Goal: Task Accomplishment & Management: Manage account settings

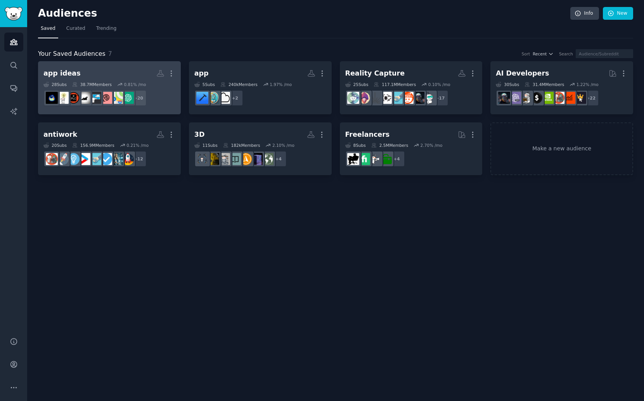
click at [117, 76] on h2 "app ideas More" at bounding box center [109, 74] width 132 height 14
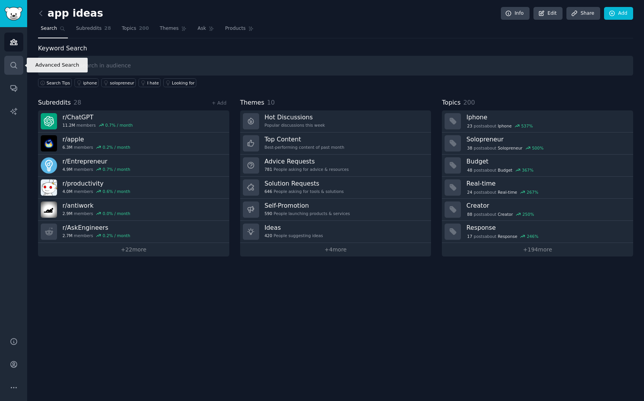
click at [20, 65] on link "Search" at bounding box center [13, 65] width 19 height 19
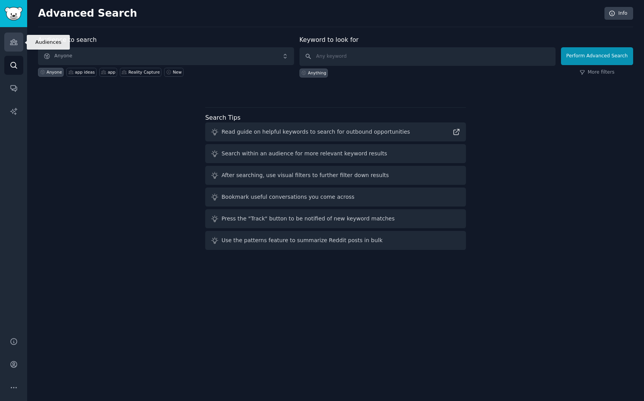
click at [13, 46] on link "Audiences" at bounding box center [13, 42] width 19 height 19
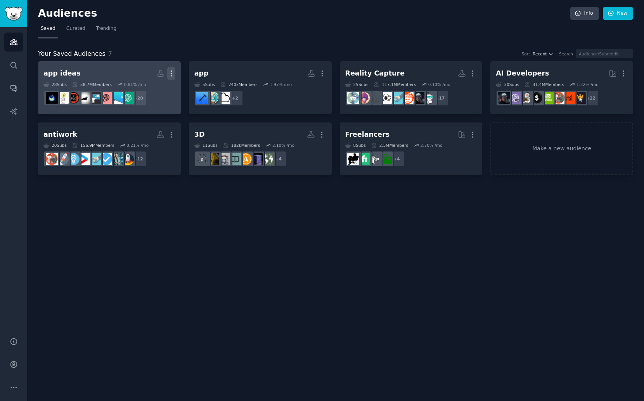
click at [171, 76] on icon "button" at bounding box center [171, 73] width 1 height 5
click at [147, 77] on p "View" at bounding box center [147, 76] width 13 height 8
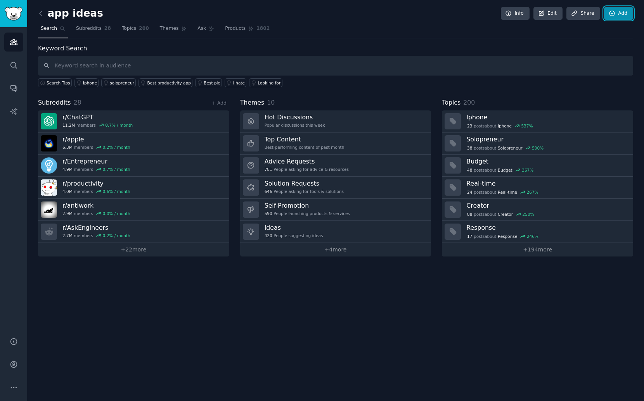
click at [627, 11] on link "Add" at bounding box center [618, 13] width 29 height 13
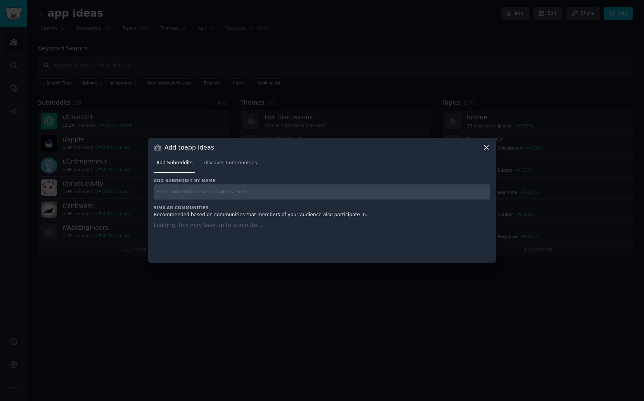
click at [299, 197] on input "text" at bounding box center [322, 192] width 337 height 15
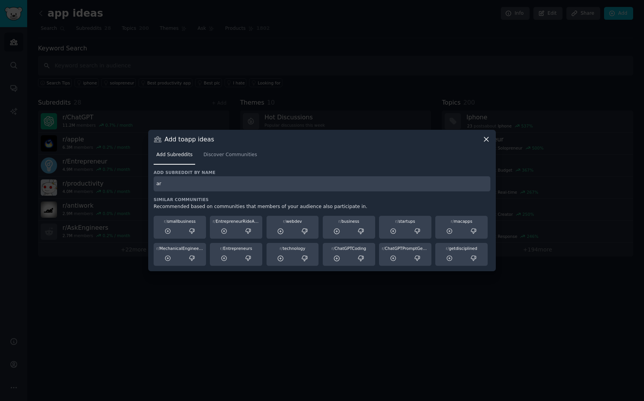
type input "ar"
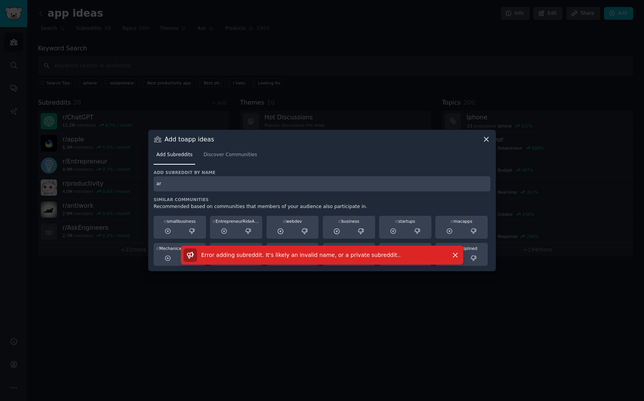
click at [196, 186] on input "ar" at bounding box center [322, 183] width 337 height 15
click at [218, 157] on span "Discover Communities" at bounding box center [230, 155] width 54 height 7
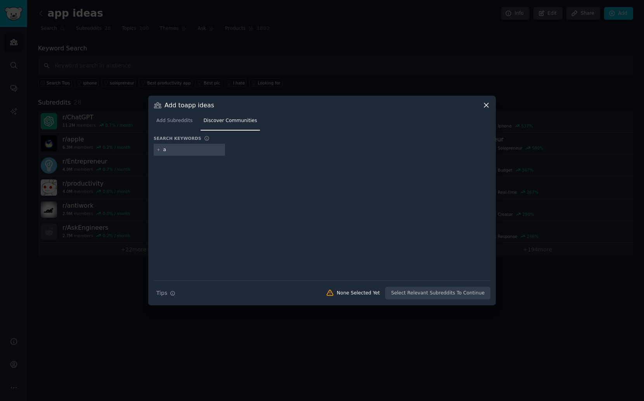
type input "ar"
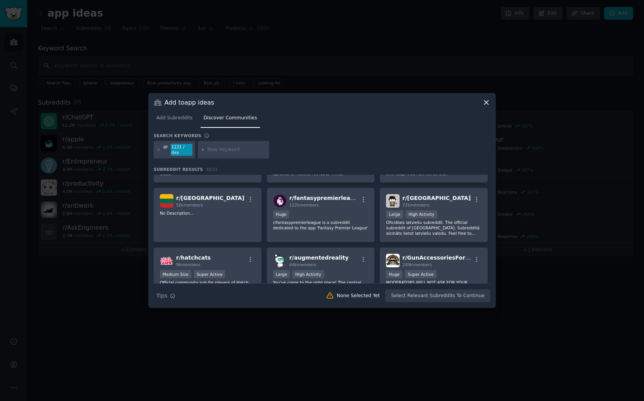
scroll to position [194, 0]
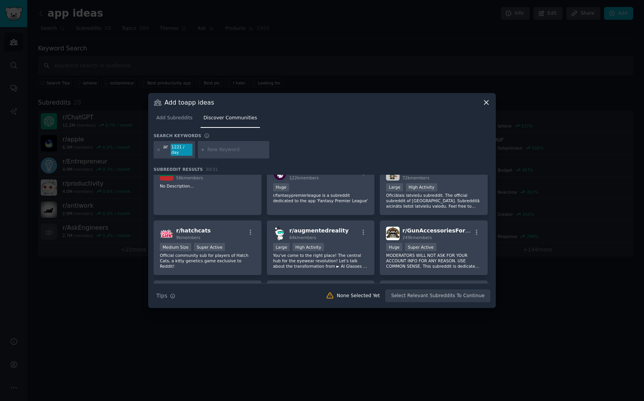
click at [333, 243] on div "Large High Activity" at bounding box center [320, 248] width 95 height 10
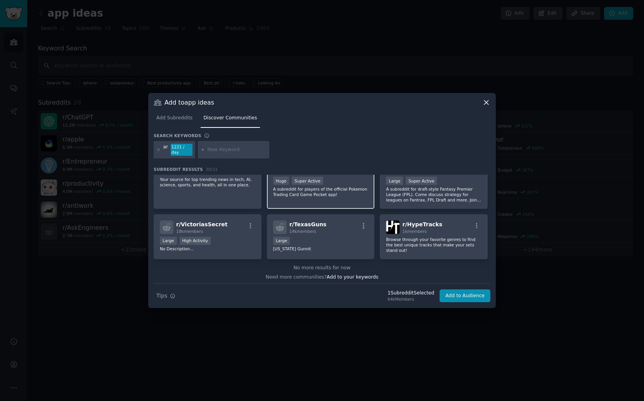
scroll to position [497, 0]
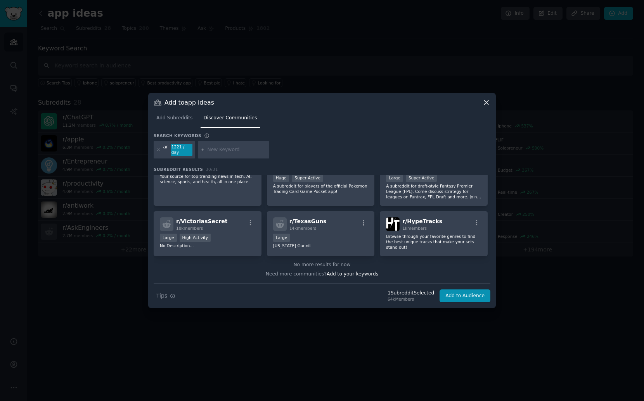
click at [226, 150] on input "text" at bounding box center [236, 150] width 59 height 7
type input "mobile app"
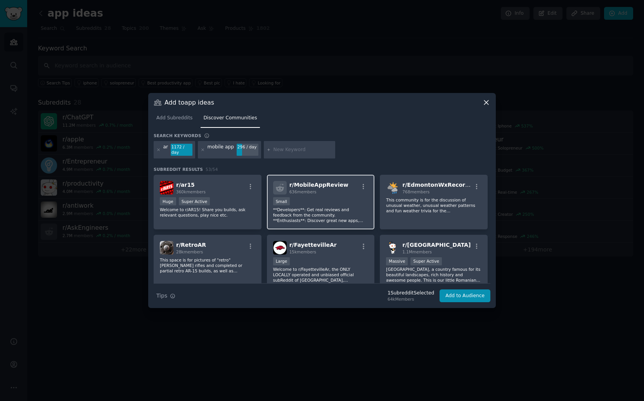
click at [326, 207] on p "**Developers**: Get real reviews and feedback from the community. **Enthusiasts…" at bounding box center [320, 215] width 95 height 16
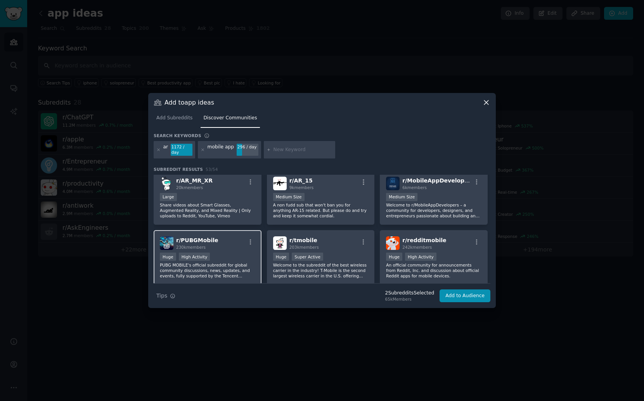
scroll to position [174, 0]
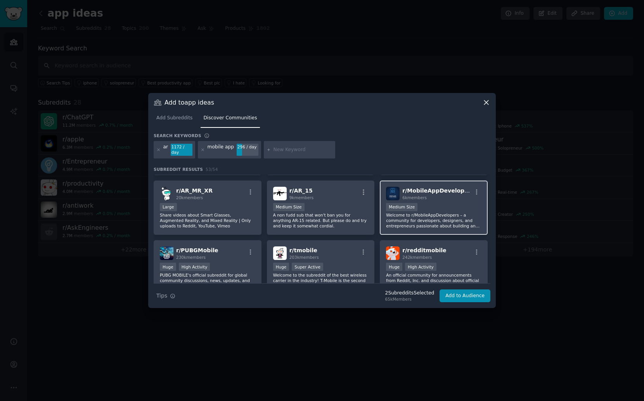
click at [434, 212] on p "Welcome to r/MobileAppDevelopers – a community for developers, designers, and e…" at bounding box center [433, 220] width 95 height 16
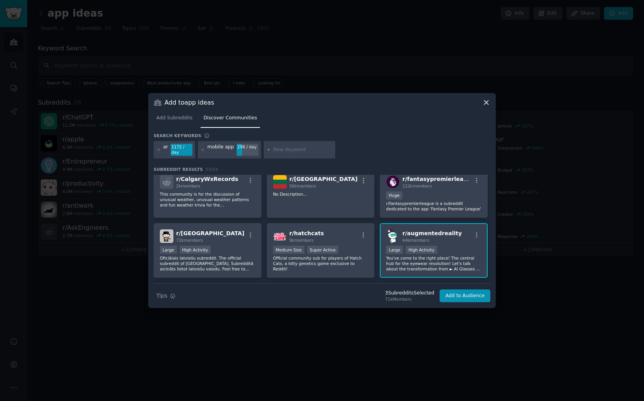
scroll to position [425, 0]
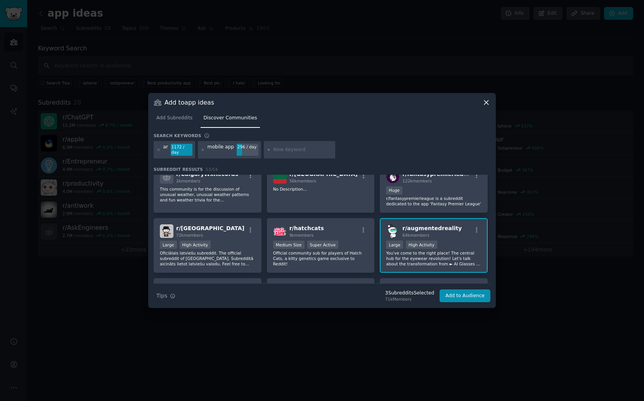
click at [449, 250] on p "You've come to the right place! The central hub for the eyewear revolution! Let…" at bounding box center [433, 258] width 95 height 16
click at [443, 256] on p "You've come to the right place! The central hub for the eyewear revolution! Let…" at bounding box center [433, 258] width 95 height 16
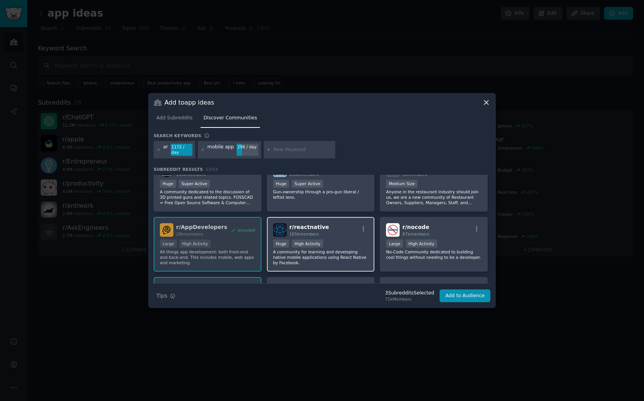
scroll to position [638, 0]
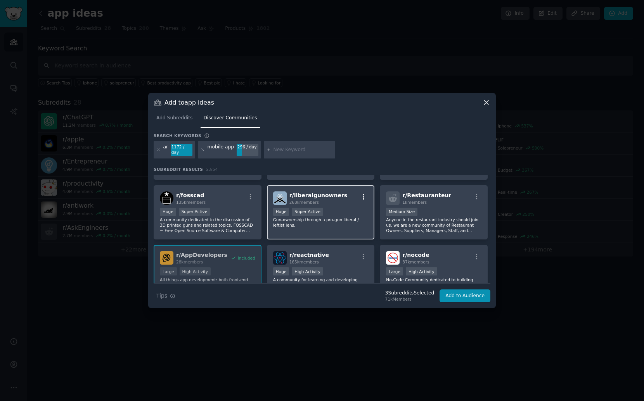
click at [363, 194] on icon "button" at bounding box center [364, 196] width 2 height 5
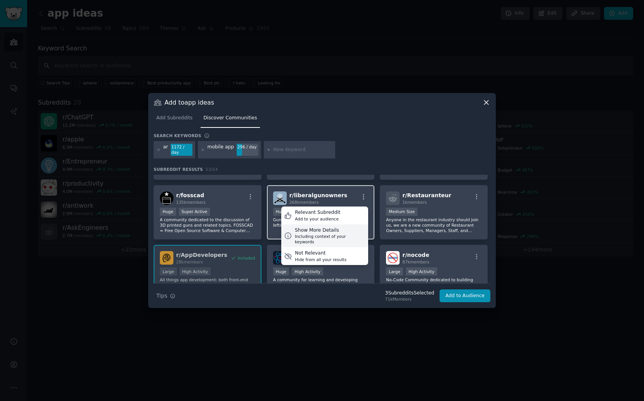
click at [319, 234] on div "Including context of your keywords" at bounding box center [330, 239] width 71 height 11
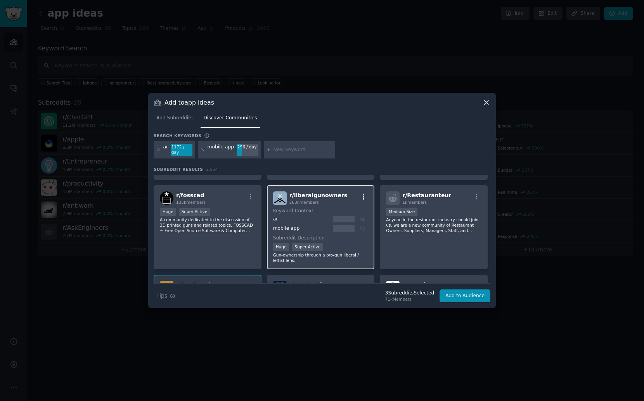
click at [363, 193] on icon "button" at bounding box center [363, 196] width 7 height 7
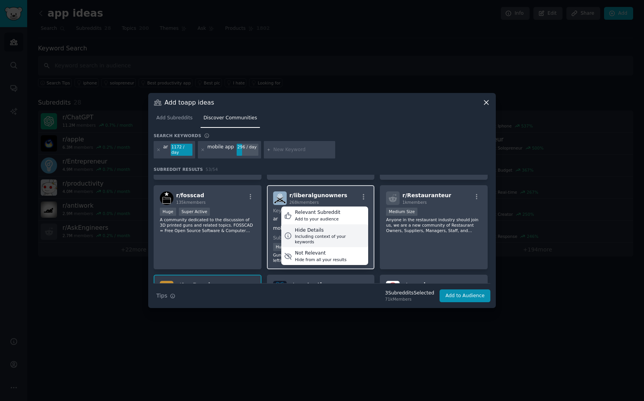
click at [333, 227] on div "Hide Details" at bounding box center [330, 230] width 71 height 7
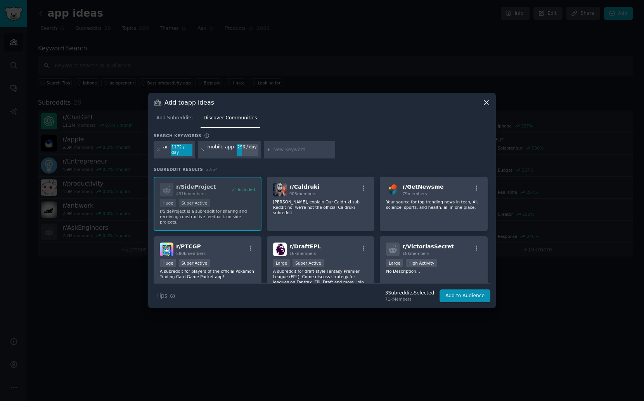
scroll to position [885, 0]
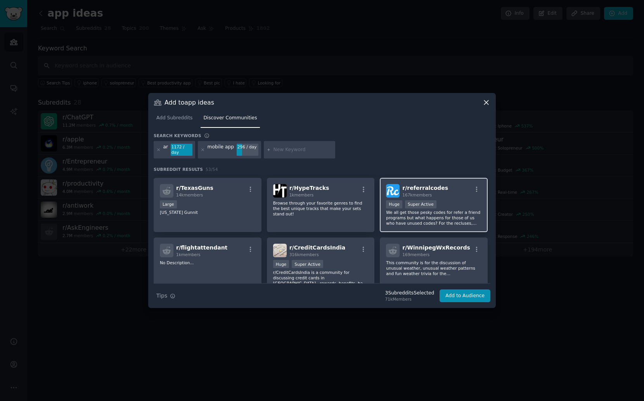
click at [441, 212] on p "We all get those pesky codes for refer a friend programs but what happens for t…" at bounding box center [433, 218] width 95 height 16
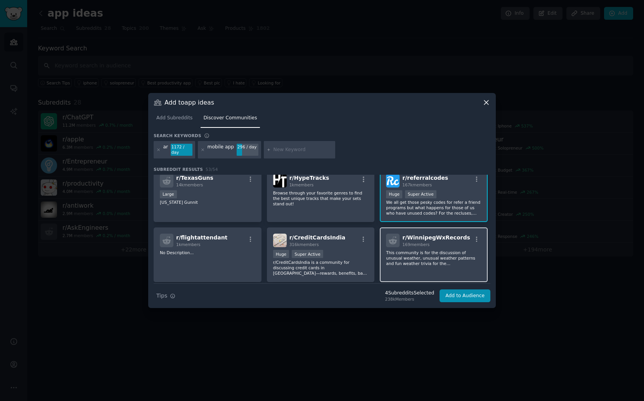
scroll to position [953, 0]
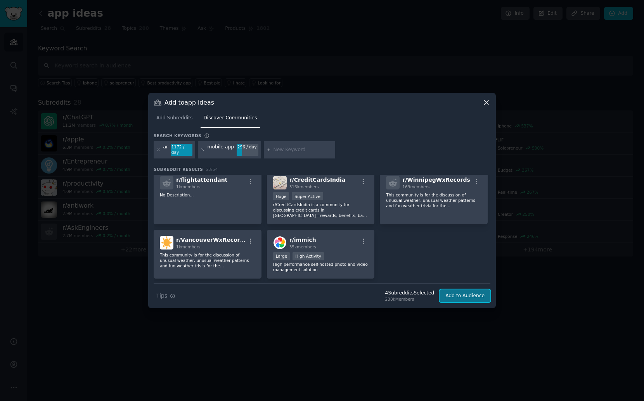
click at [459, 290] on button "Add to Audience" at bounding box center [464, 296] width 51 height 13
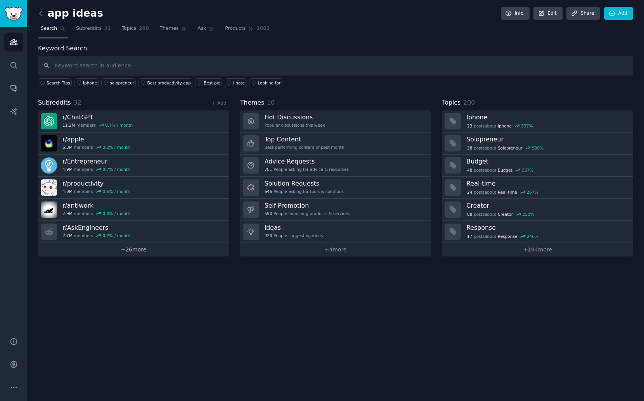
click at [141, 251] on link "+ 26 more" at bounding box center [133, 250] width 191 height 14
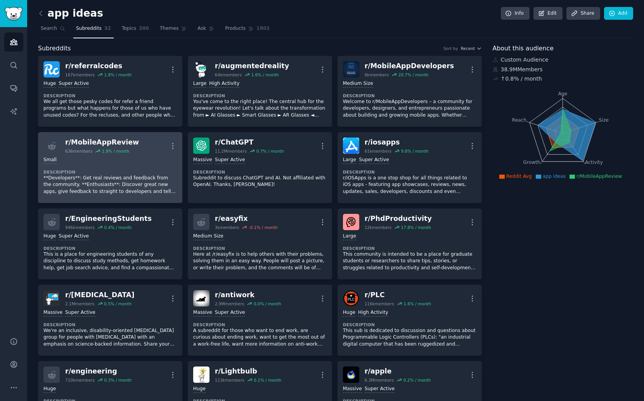
click at [146, 162] on div "Small" at bounding box center [109, 160] width 133 height 7
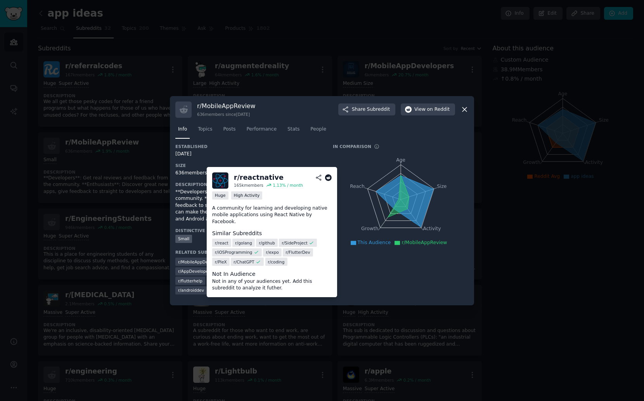
click at [226, 270] on span "r/ reactnative" at bounding box center [239, 271] width 26 height 5
copy span "reactnative"
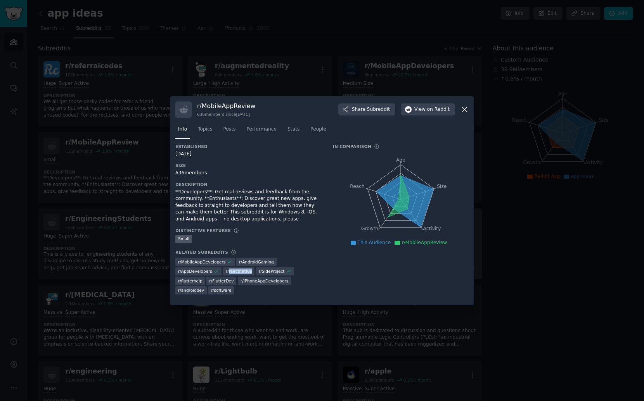
click at [614, 12] on div at bounding box center [322, 200] width 644 height 401
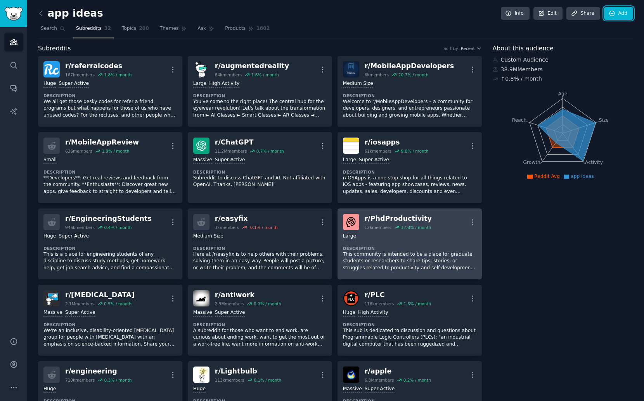
click at [614, 12] on link "Add" at bounding box center [618, 13] width 29 height 13
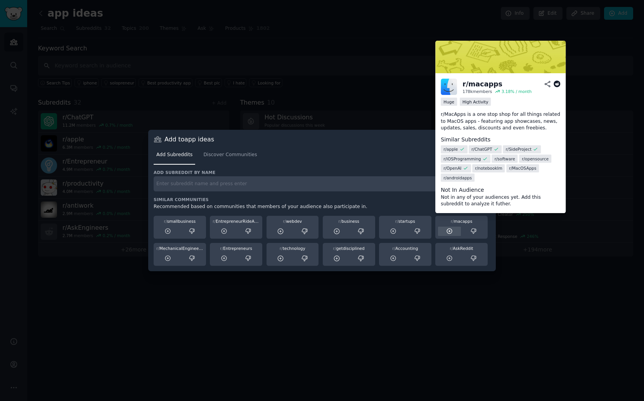
click at [451, 231] on icon at bounding box center [449, 231] width 7 height 7
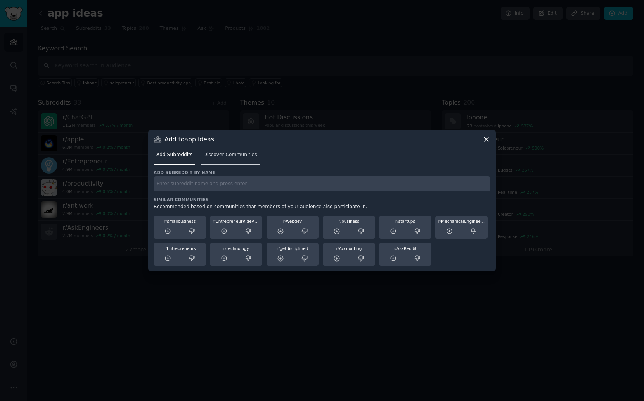
click at [232, 149] on link "Discover Communities" at bounding box center [229, 157] width 59 height 16
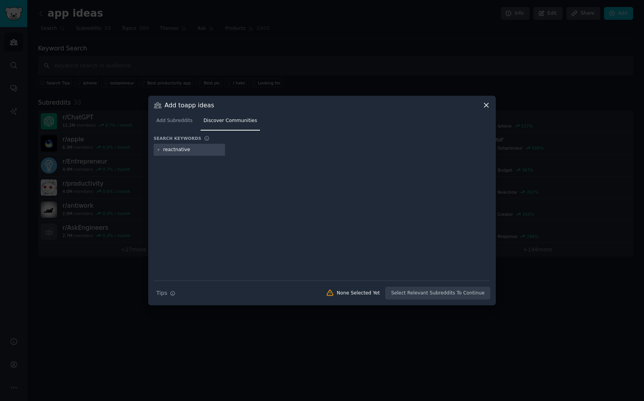
type input "react native"
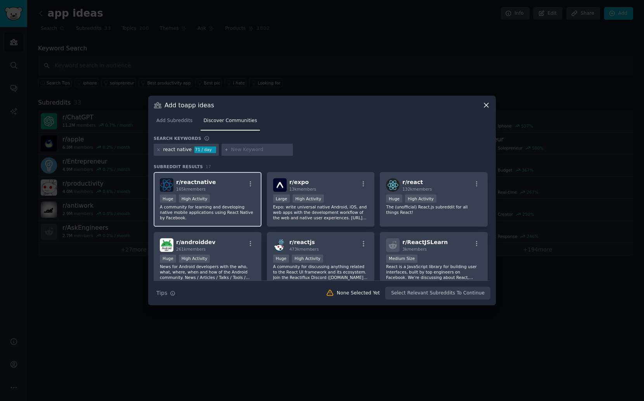
click at [238, 213] on p "A community for learning and developing native mobile applications using React …" at bounding box center [207, 212] width 95 height 16
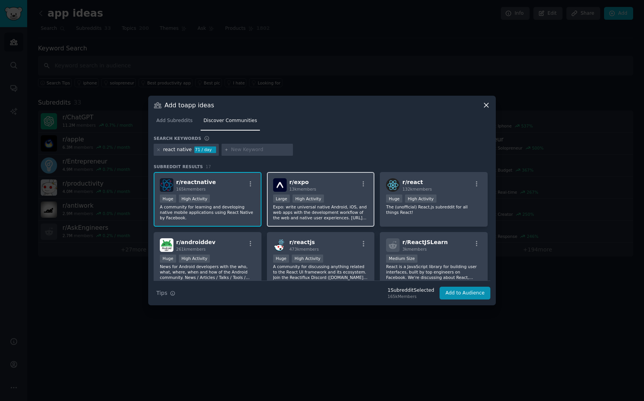
click at [319, 218] on p "Expo: write universal native Android, iOS, and web apps with the development wo…" at bounding box center [320, 212] width 95 height 16
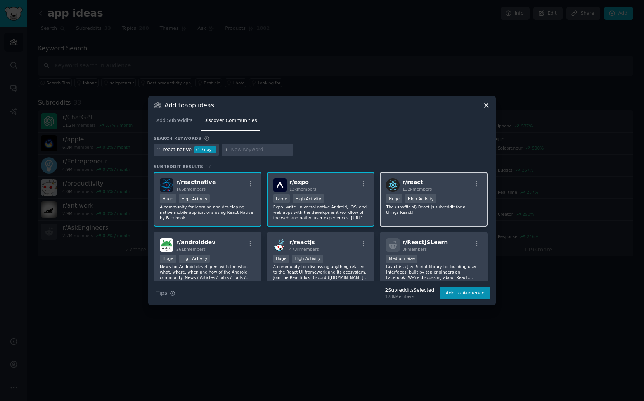
click at [431, 214] on p "The (unofficial) React.js subreddit for all things React!" at bounding box center [433, 209] width 95 height 11
click at [222, 266] on p "News for Android developers with the who, what, where, when and how of the Andr…" at bounding box center [207, 272] width 95 height 16
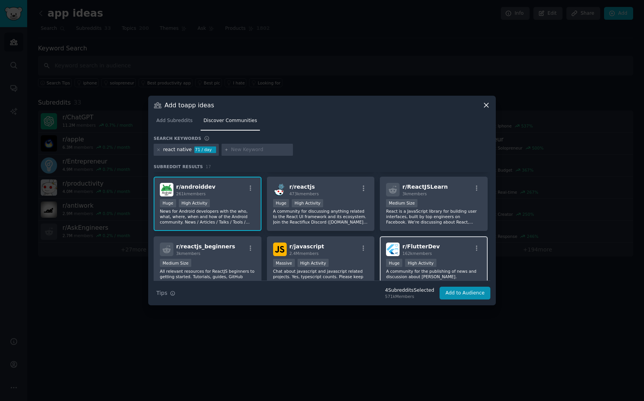
click at [440, 263] on div ">= 80th percentile for submissions / day Huge High Activity" at bounding box center [433, 264] width 95 height 10
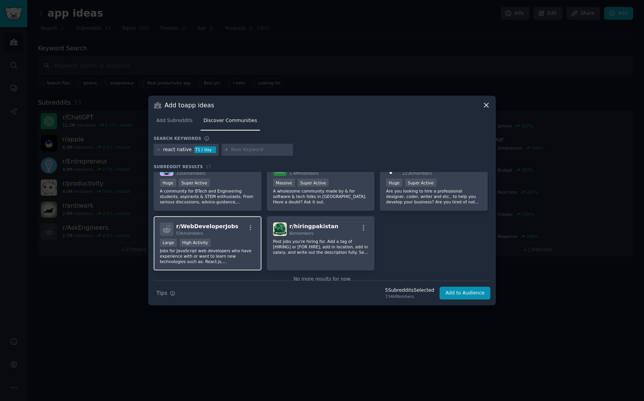
click at [231, 253] on p "Jobs for JavaScript web developers who have experience with or want to learn ne…" at bounding box center [207, 256] width 95 height 16
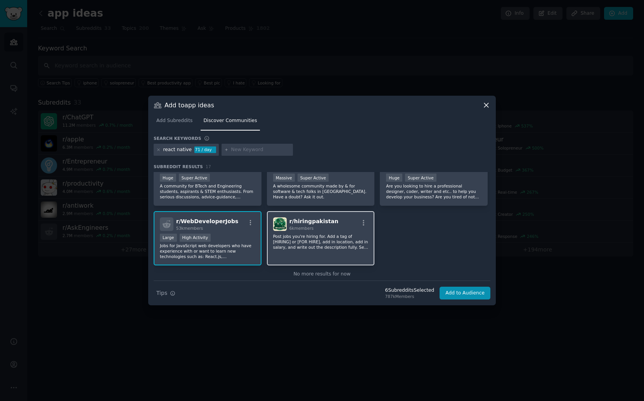
scroll to position [273, 0]
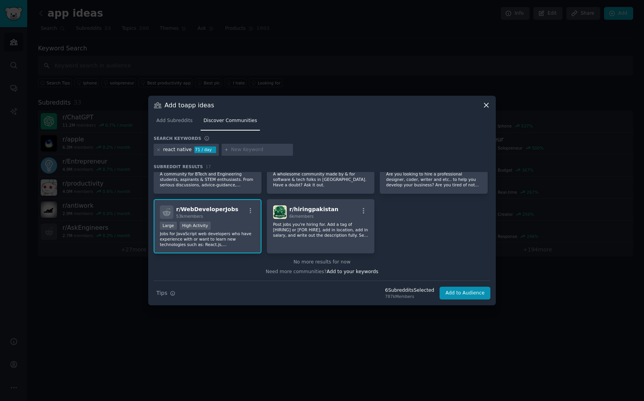
click at [244, 152] on input "text" at bounding box center [260, 150] width 59 height 7
type input "vibe code"
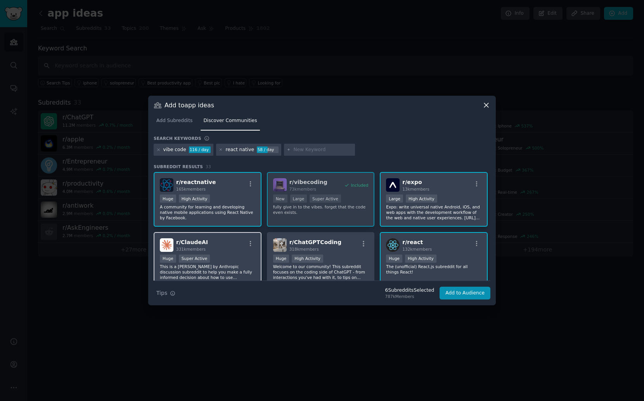
click at [237, 263] on div "Huge Super Active" at bounding box center [207, 260] width 95 height 10
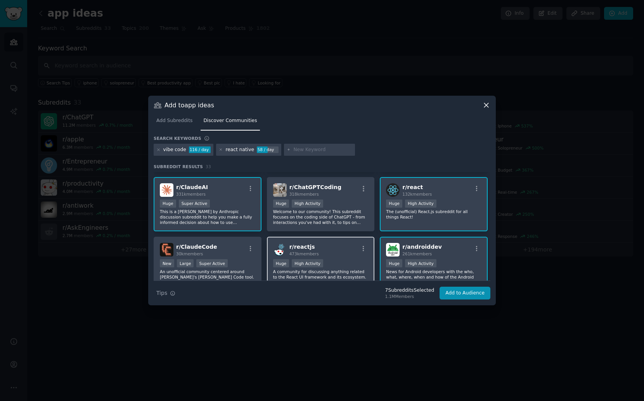
scroll to position [69, 0]
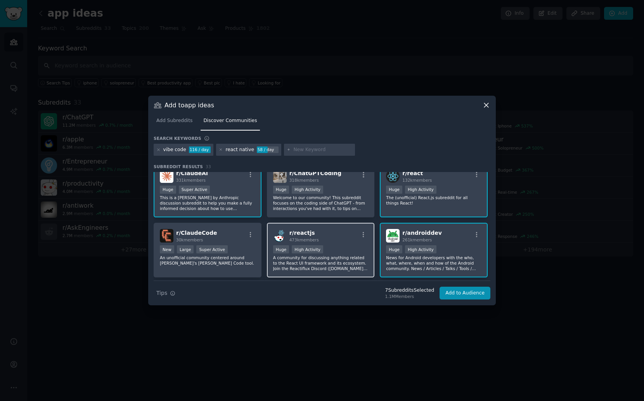
click at [355, 265] on p "A community for discussing anything related to the React UI framework and its e…" at bounding box center [320, 263] width 95 height 16
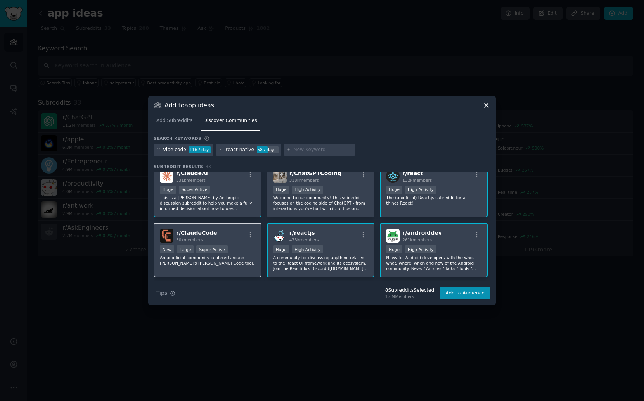
click at [228, 251] on div "New Large Super Active" at bounding box center [207, 250] width 95 height 10
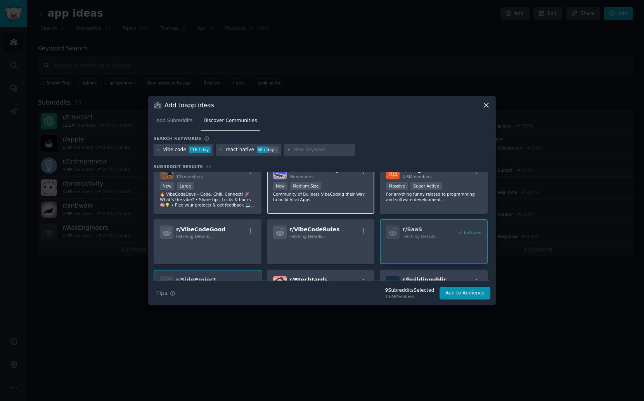
scroll to position [352, 0]
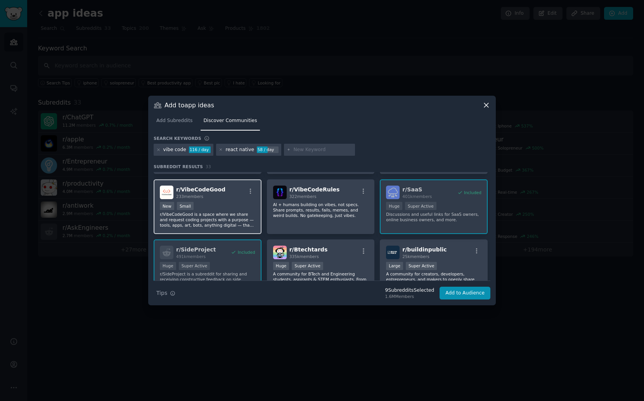
click at [210, 223] on p "r/VibeCodeGood is a space where we share and request coding projects with a pur…" at bounding box center [207, 220] width 95 height 16
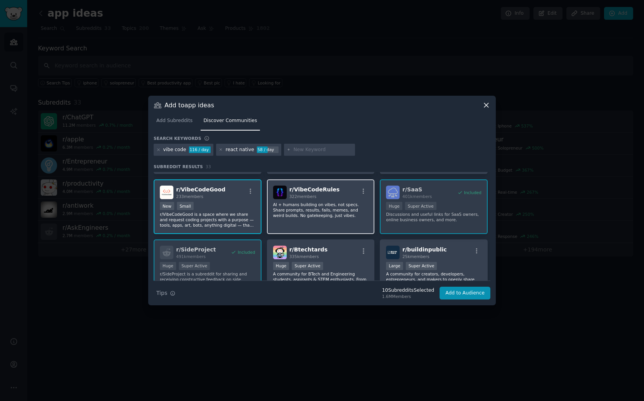
click at [285, 218] on p "AI + humans building on vibes, not specs. Share prompts, results, fails, memes,…" at bounding box center [320, 210] width 95 height 16
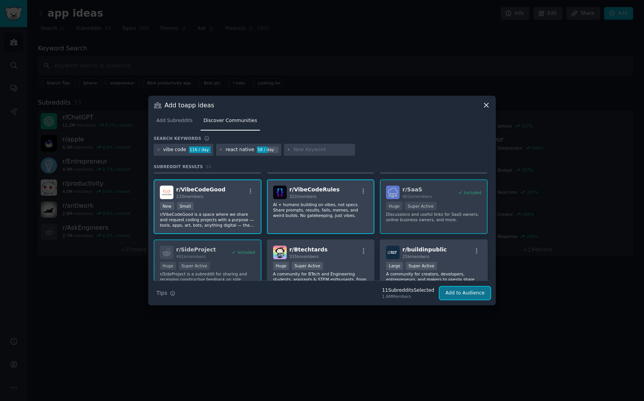
click at [458, 295] on button "Add to Audience" at bounding box center [464, 293] width 51 height 13
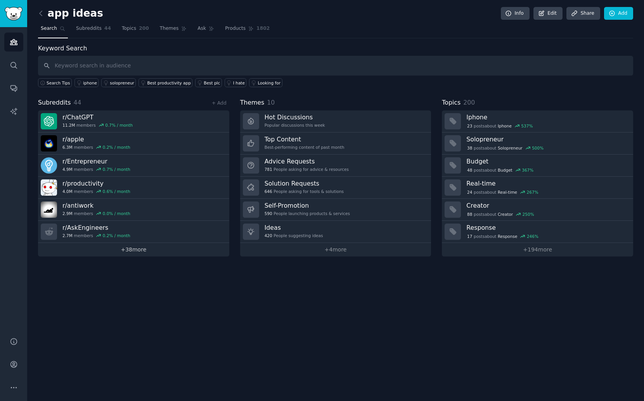
click at [150, 252] on link "+ 38 more" at bounding box center [133, 250] width 191 height 14
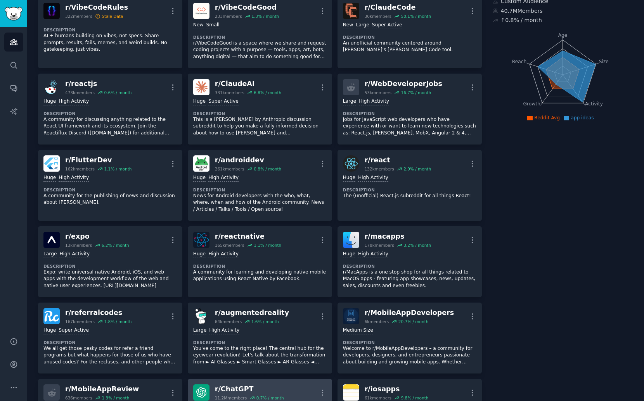
scroll to position [31, 0]
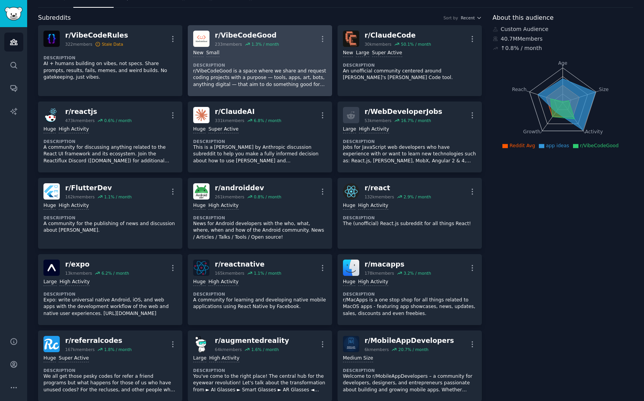
click at [244, 70] on p "r/VibeCodeGood is a space where we share and request coding projects with a pur…" at bounding box center [259, 78] width 133 height 21
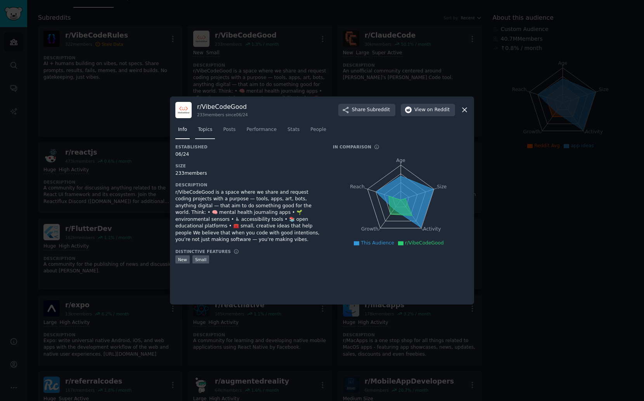
click at [212, 131] on span "Topics" at bounding box center [205, 129] width 14 height 7
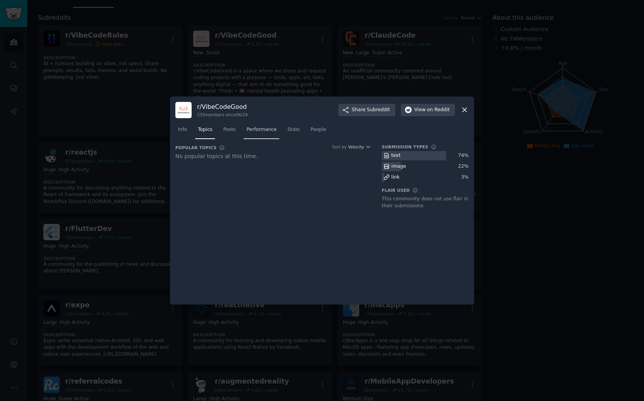
click at [250, 129] on span "Performance" at bounding box center [261, 129] width 30 height 7
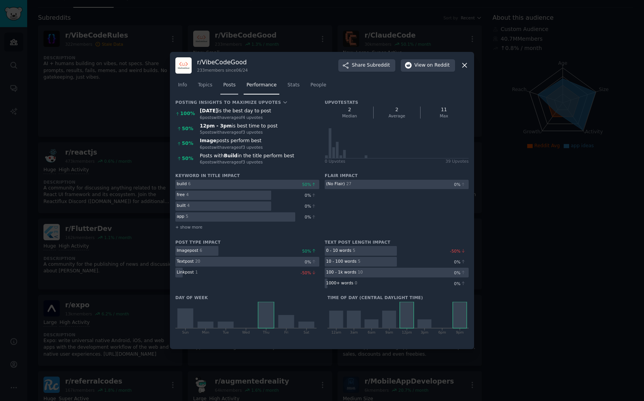
click at [236, 86] on link "Posts" at bounding box center [229, 87] width 18 height 16
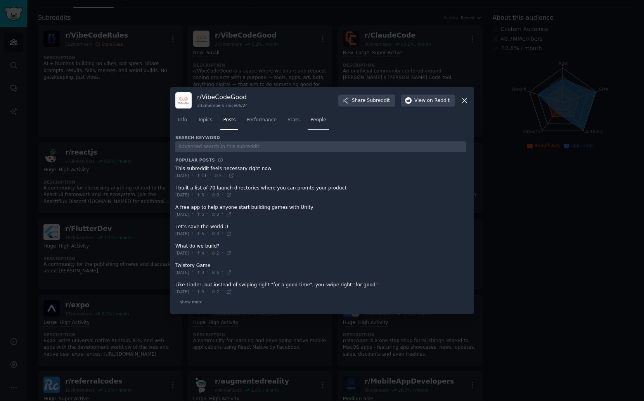
click at [317, 123] on span "People" at bounding box center [318, 120] width 16 height 7
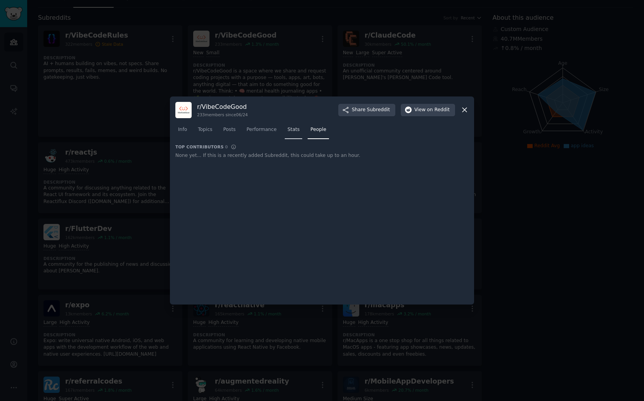
click at [288, 134] on link "Stats" at bounding box center [293, 132] width 17 height 16
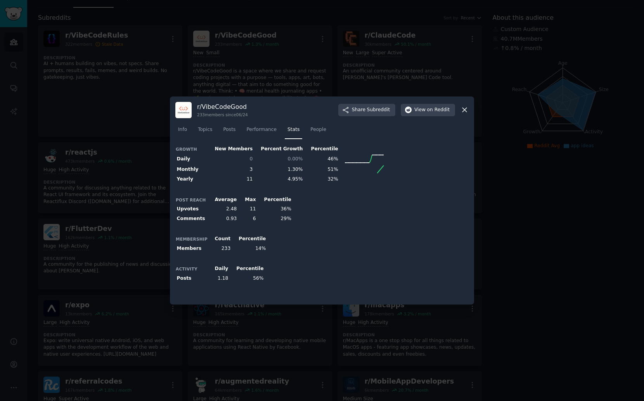
click at [112, 97] on div at bounding box center [322, 200] width 644 height 401
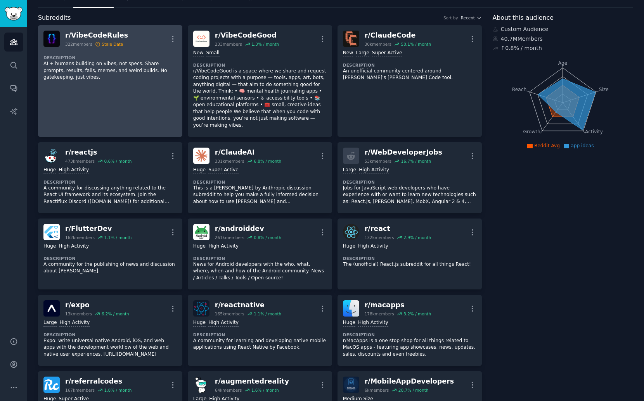
click at [112, 97] on link "r/ VibeCodeRules 322 members Stale Data More Description AI + humans building o…" at bounding box center [110, 81] width 144 height 112
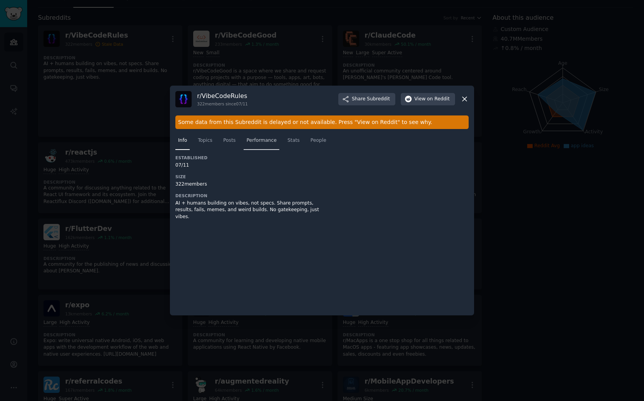
click at [266, 140] on span "Performance" at bounding box center [261, 140] width 30 height 7
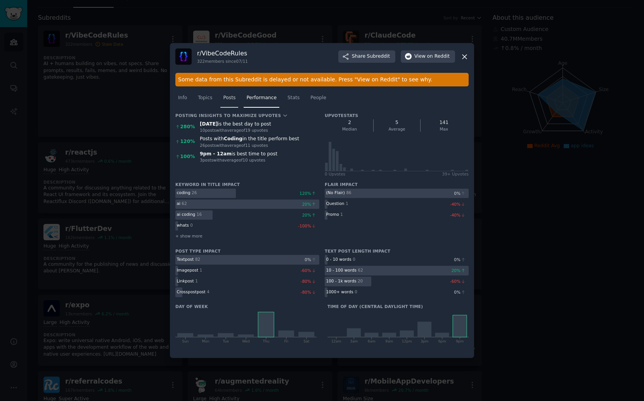
click at [223, 99] on link "Posts" at bounding box center [229, 100] width 18 height 16
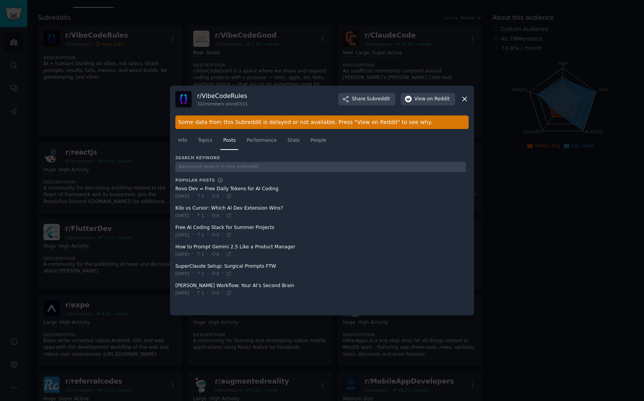
click at [141, 177] on div at bounding box center [322, 200] width 644 height 401
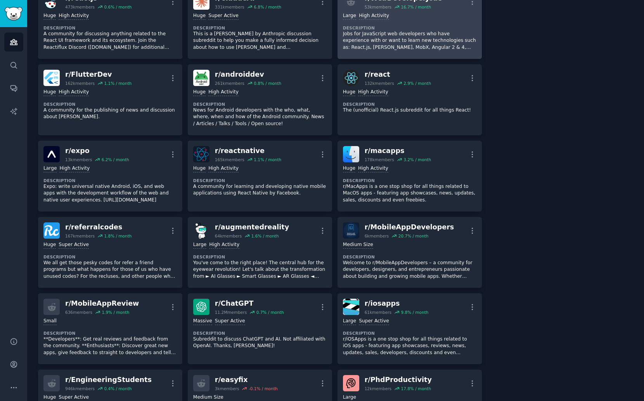
scroll to position [9, 0]
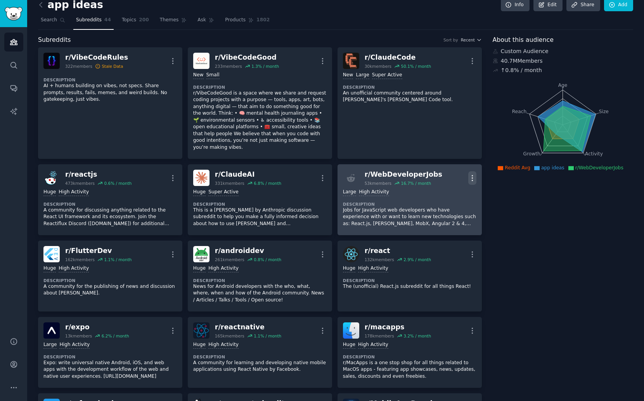
click at [470, 179] on icon "button" at bounding box center [472, 178] width 8 height 8
click at [448, 212] on div "Delete" at bounding box center [441, 208] width 46 height 16
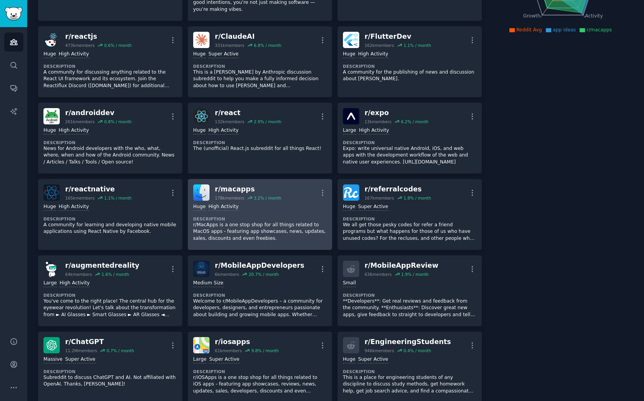
scroll to position [152, 0]
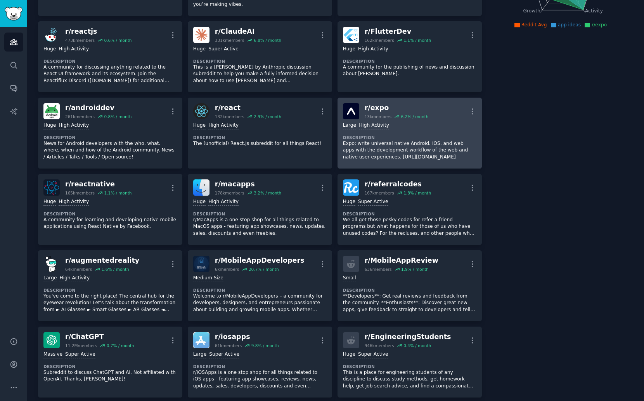
click at [378, 154] on p "Expo: write universal native Android, iOS, and web apps with the development wo…" at bounding box center [409, 150] width 133 height 21
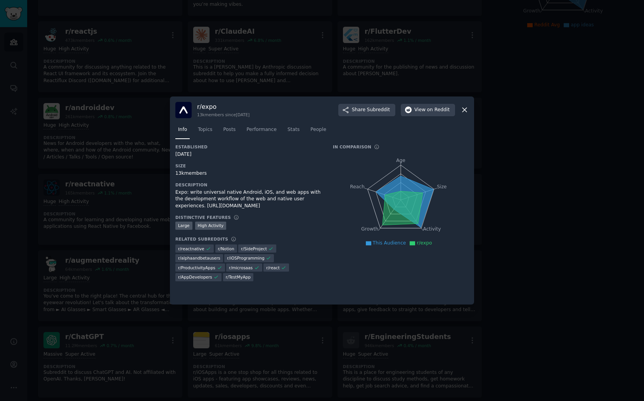
click at [214, 41] on div at bounding box center [322, 200] width 644 height 401
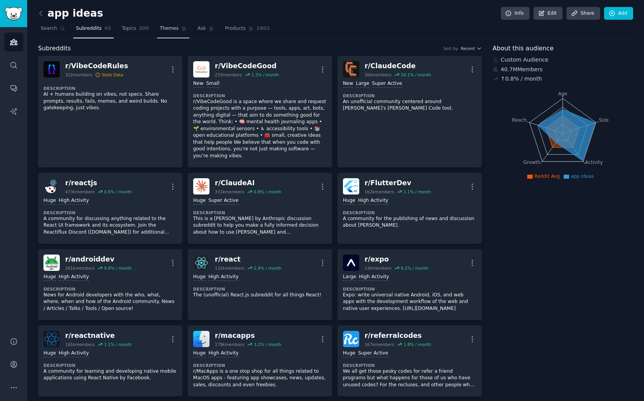
click at [163, 26] on span "Themes" at bounding box center [169, 28] width 19 height 7
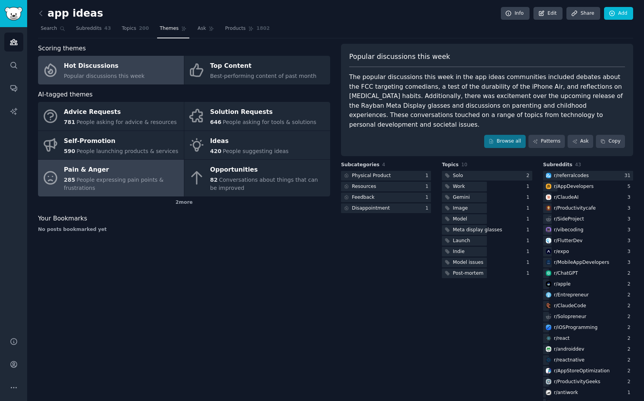
click at [106, 184] on div "285 People expressing pain points & frustrations" at bounding box center [122, 184] width 116 height 16
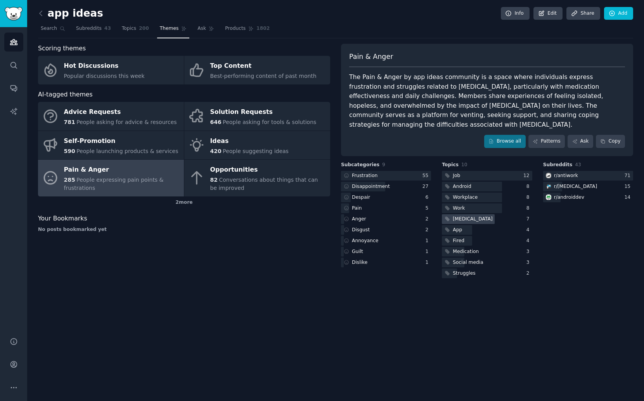
click at [465, 214] on div "[MEDICAL_DATA]" at bounding box center [468, 219] width 52 height 10
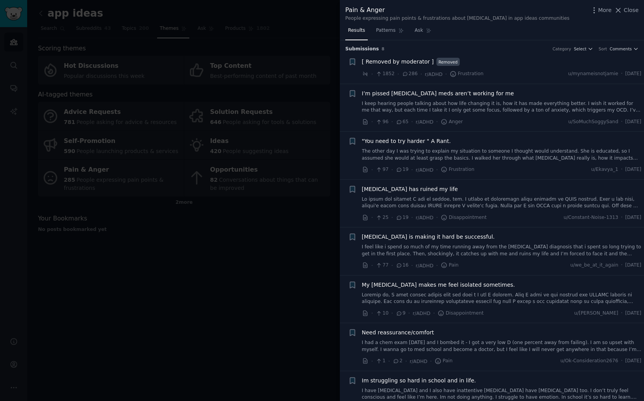
click at [214, 265] on div at bounding box center [322, 200] width 644 height 401
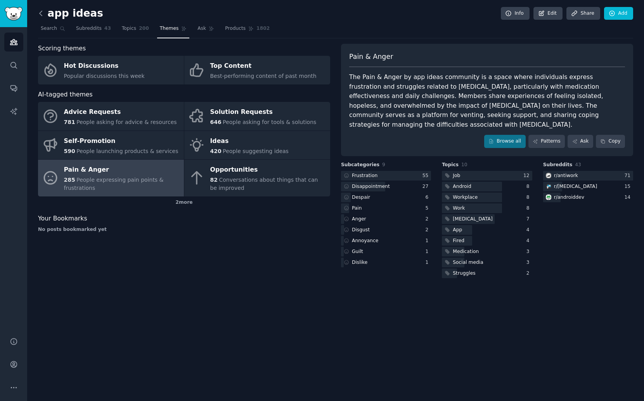
click at [40, 14] on icon at bounding box center [41, 13] width 2 height 5
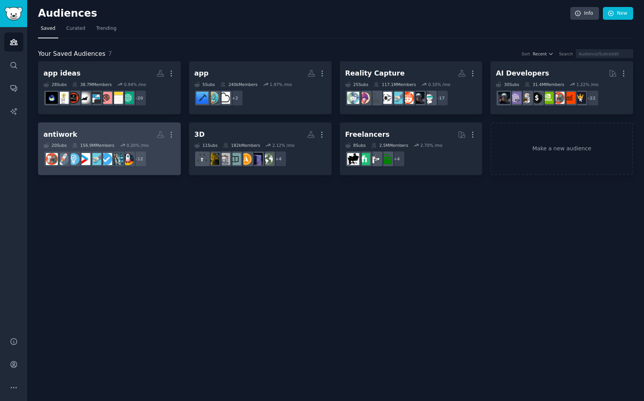
click at [108, 133] on h2 "antiwork Custom Audience More" at bounding box center [109, 135] width 132 height 14
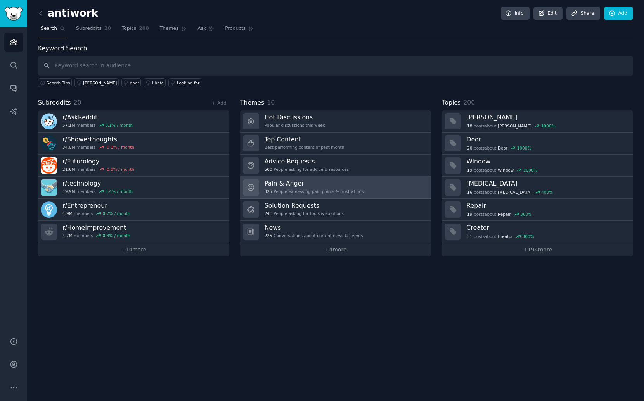
click at [294, 189] on div "325 People expressing pain points & frustrations" at bounding box center [313, 191] width 99 height 5
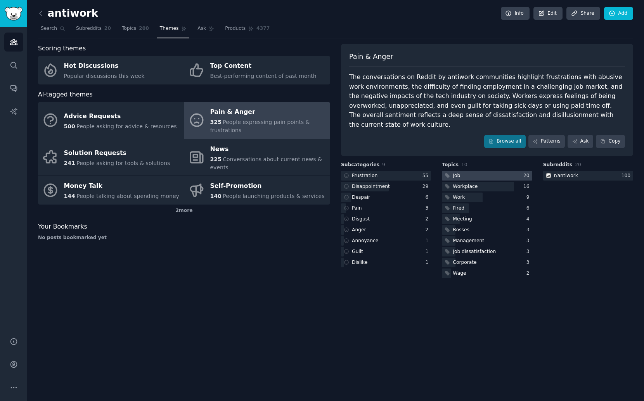
click at [469, 171] on div at bounding box center [487, 176] width 90 height 10
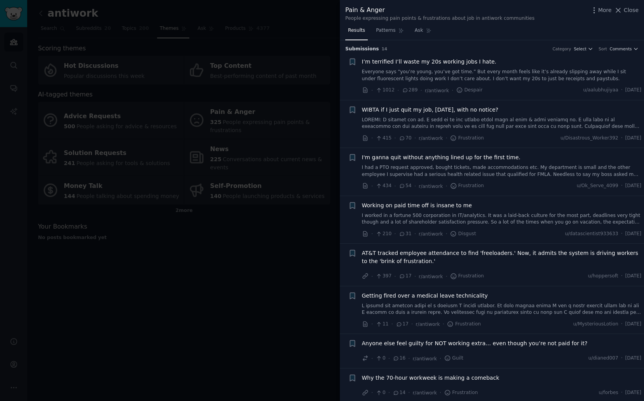
click at [170, 252] on div at bounding box center [322, 200] width 644 height 401
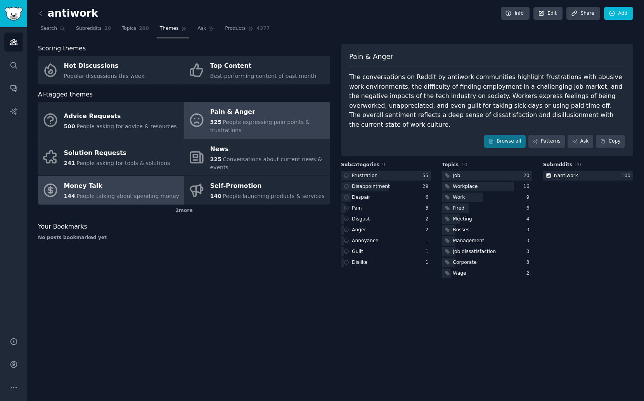
click at [158, 194] on span "People talking about spending money" at bounding box center [127, 196] width 103 height 6
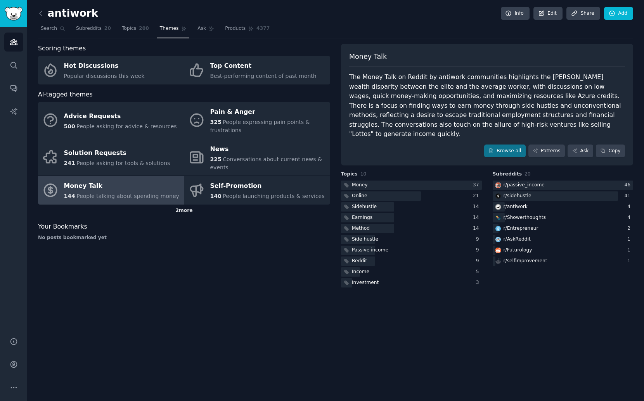
click at [191, 211] on div "2 more" at bounding box center [184, 211] width 292 height 12
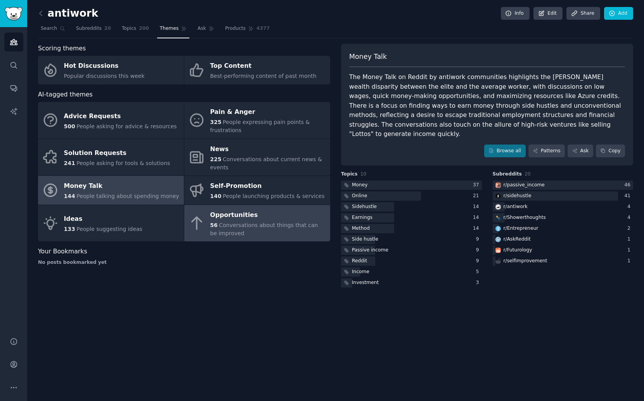
click at [290, 237] on div "56 Conversations about things that can be improved" at bounding box center [268, 229] width 116 height 16
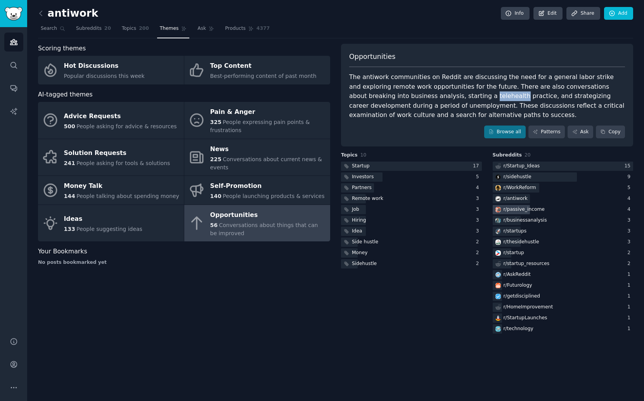
click at [583, 207] on div "r/ passive_income" at bounding box center [562, 210] width 141 height 10
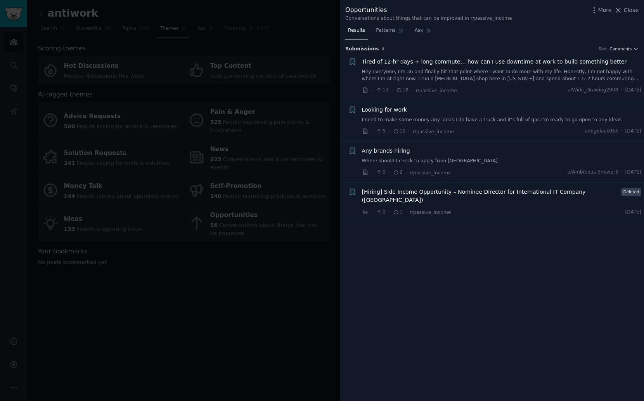
click at [332, 128] on div at bounding box center [322, 200] width 644 height 401
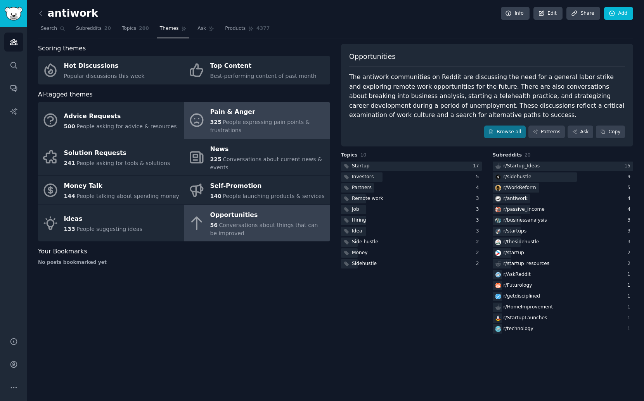
click at [309, 123] on div "325 People expressing pain points & frustrations" at bounding box center [268, 126] width 116 height 16
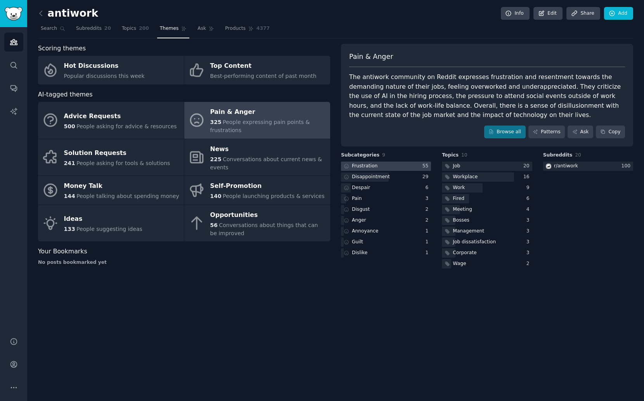
click at [395, 167] on div at bounding box center [386, 167] width 90 height 10
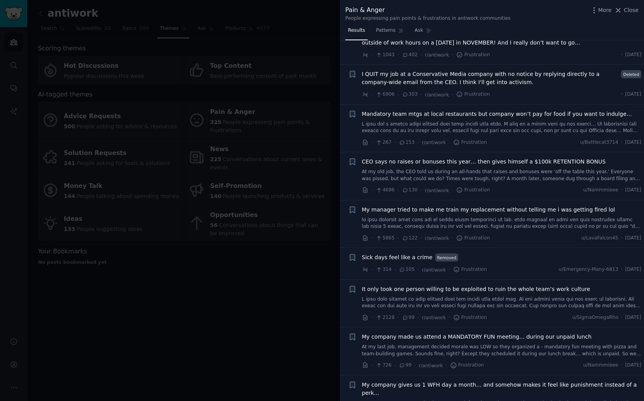
scroll to position [149, 0]
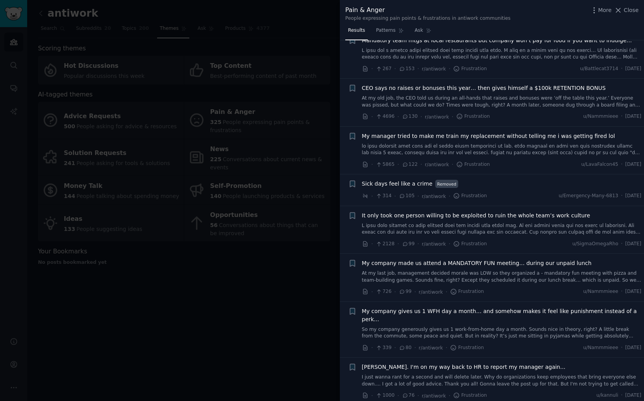
click at [41, 12] on div at bounding box center [322, 200] width 644 height 401
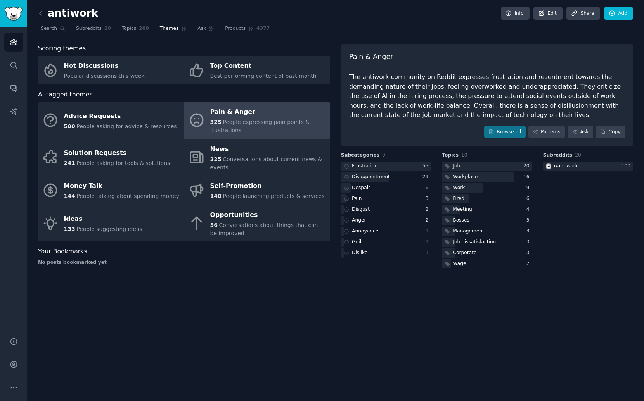
click at [41, 12] on icon at bounding box center [41, 13] width 8 height 8
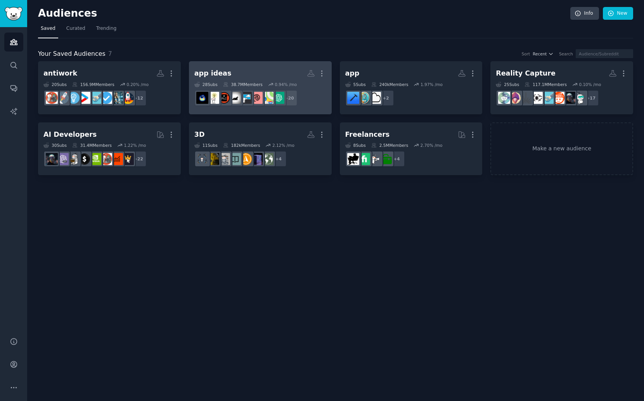
click at [281, 79] on h2 "app ideas More" at bounding box center [260, 74] width 132 height 14
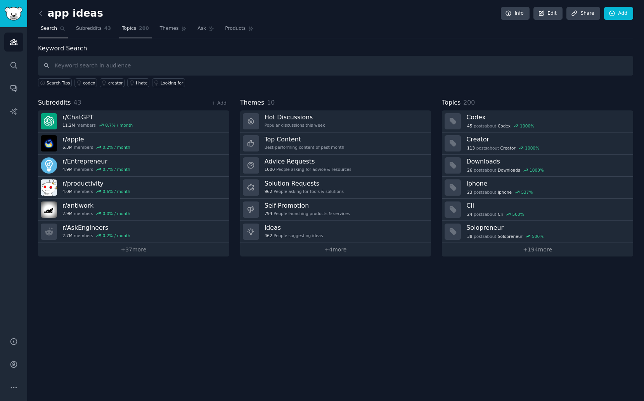
click at [130, 31] on span "Topics" at bounding box center [129, 28] width 14 height 7
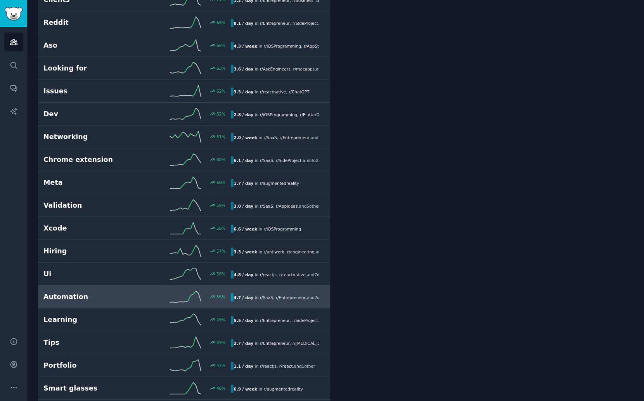
scroll to position [664, 0]
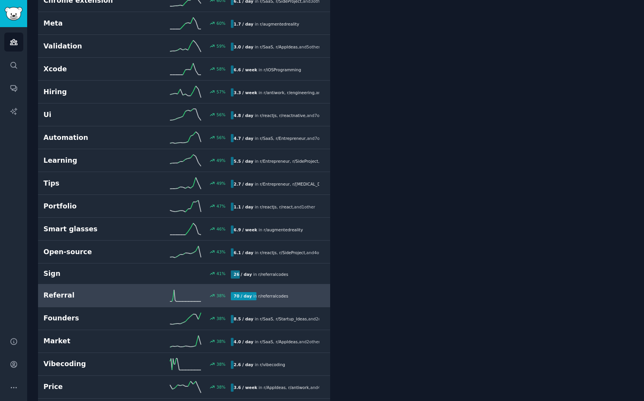
click at [121, 294] on h2 "Referral" at bounding box center [90, 296] width 94 height 10
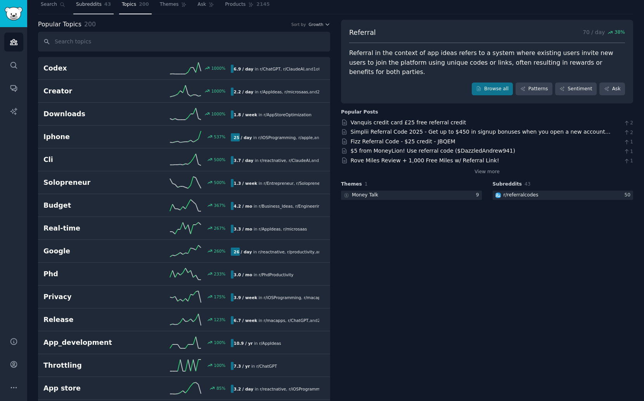
scroll to position [19, 0]
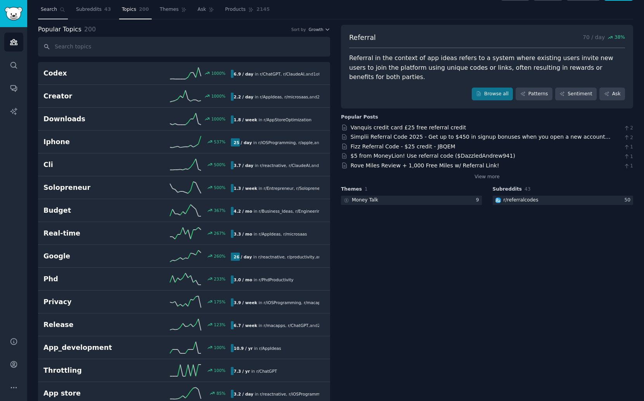
click at [62, 7] on icon at bounding box center [62, 9] width 5 height 5
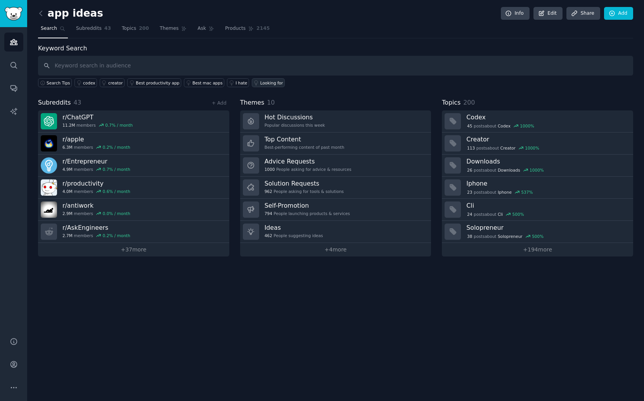
click at [260, 83] on div "Looking for" at bounding box center [271, 82] width 23 height 5
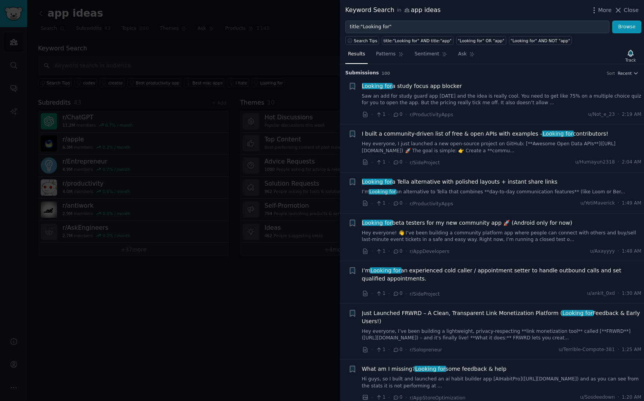
click at [484, 101] on link "Saw an add for study guard app [DATE] and the idea is really cool. You need to …" at bounding box center [502, 100] width 280 height 14
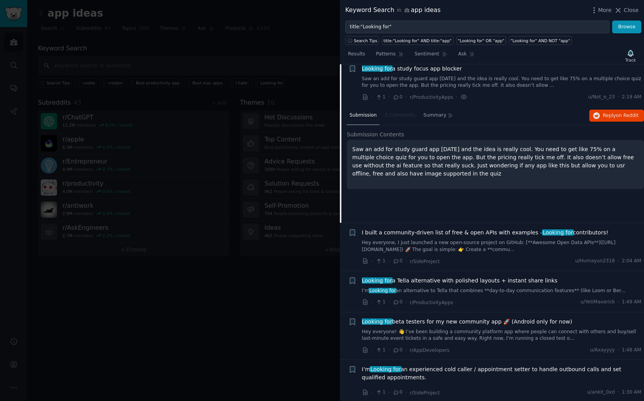
scroll to position [12, 0]
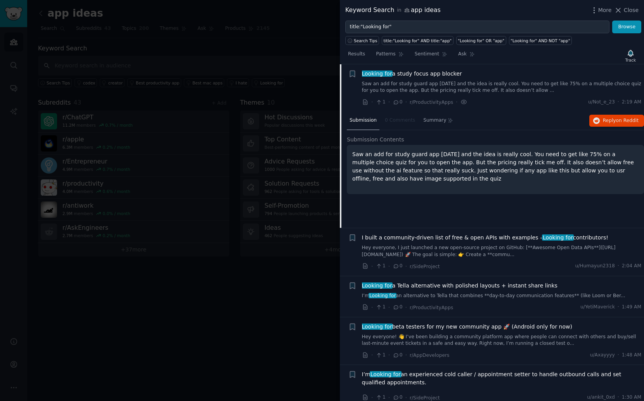
click at [293, 288] on div at bounding box center [322, 200] width 644 height 401
click at [629, 11] on div "Keyword Search in app ideas More Close title:"Looking for" Browse Search Tips t…" at bounding box center [492, 200] width 304 height 401
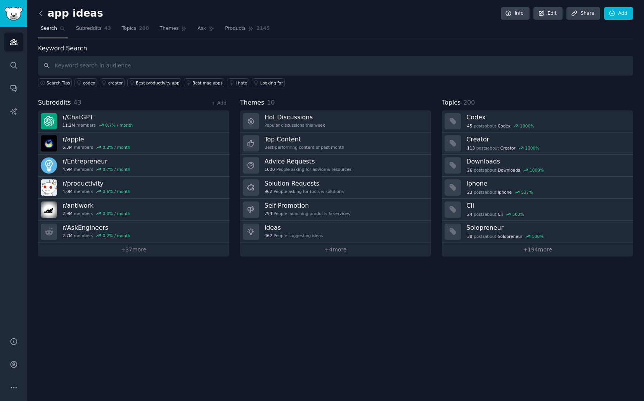
click at [38, 15] on icon at bounding box center [41, 13] width 8 height 8
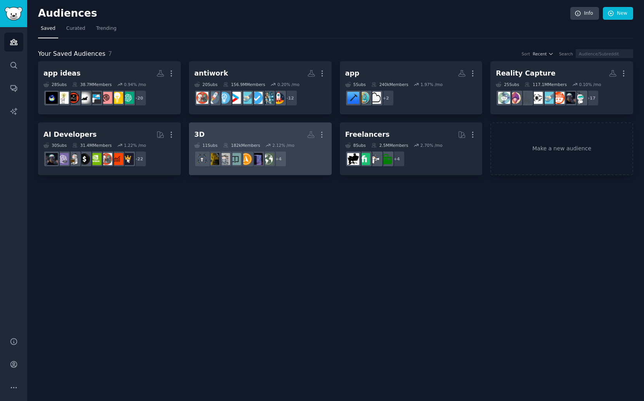
click at [303, 162] on dd "+ 4" at bounding box center [260, 159] width 132 height 22
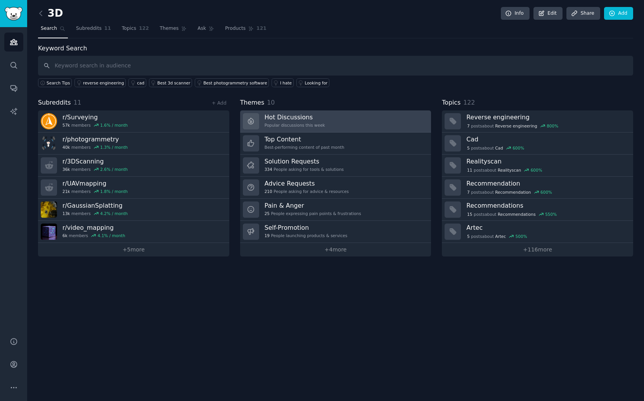
click at [376, 130] on link "Hot Discussions Popular discussions this week" at bounding box center [335, 122] width 191 height 22
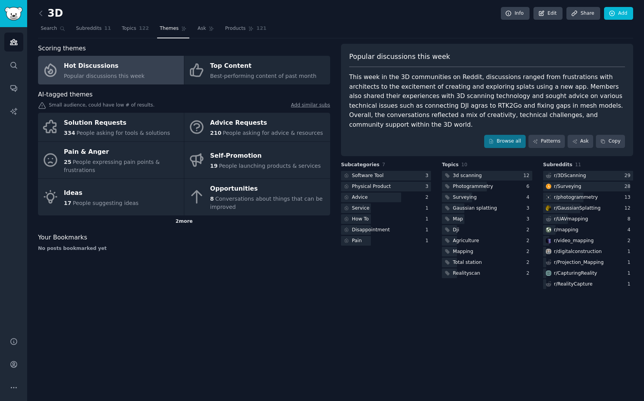
click at [183, 223] on div "2 more" at bounding box center [184, 222] width 292 height 12
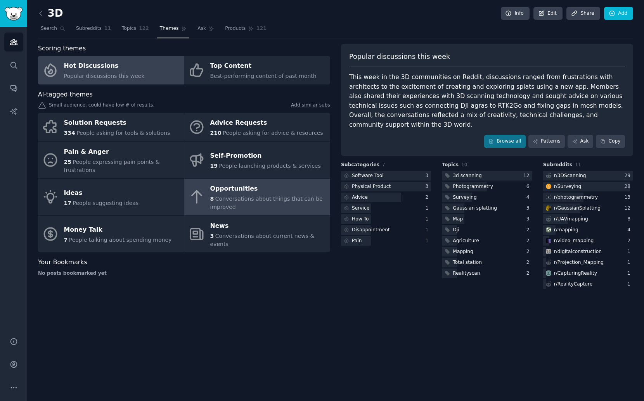
click at [202, 207] on link "Opportunities 8 Conversations about things that can be improved" at bounding box center [257, 197] width 146 height 37
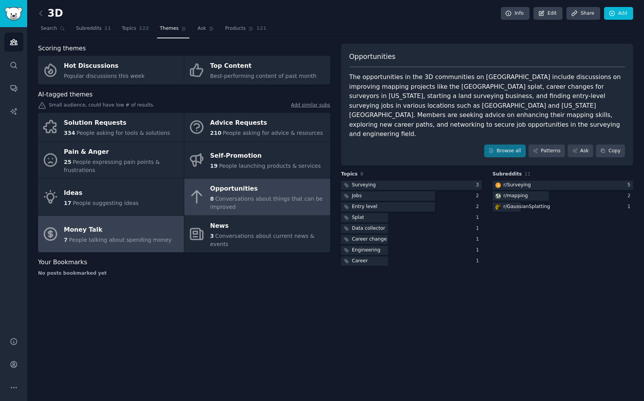
click at [155, 224] on div "Money Talk" at bounding box center [118, 230] width 108 height 12
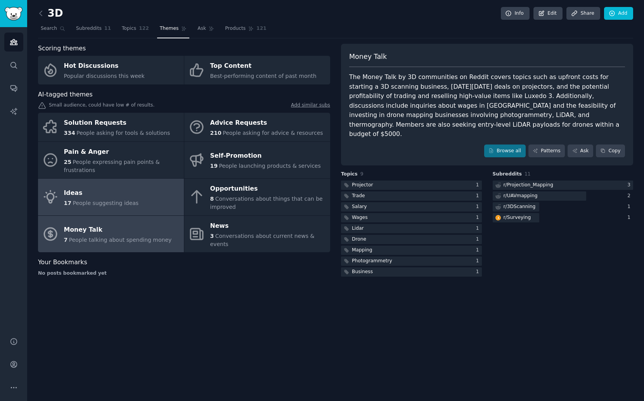
click at [156, 199] on link "Ideas 17 People suggesting ideas" at bounding box center [111, 197] width 146 height 37
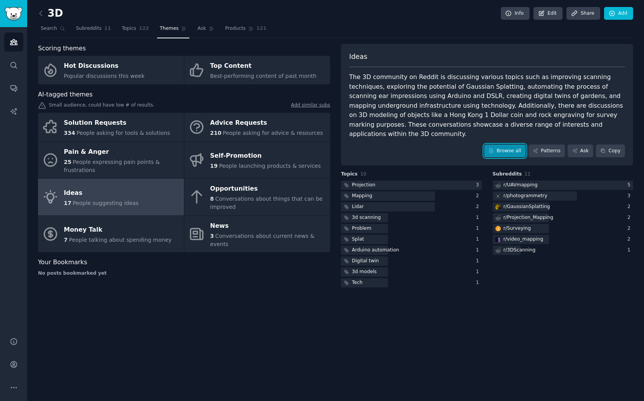
click at [518, 145] on link "Browse all" at bounding box center [504, 151] width 41 height 13
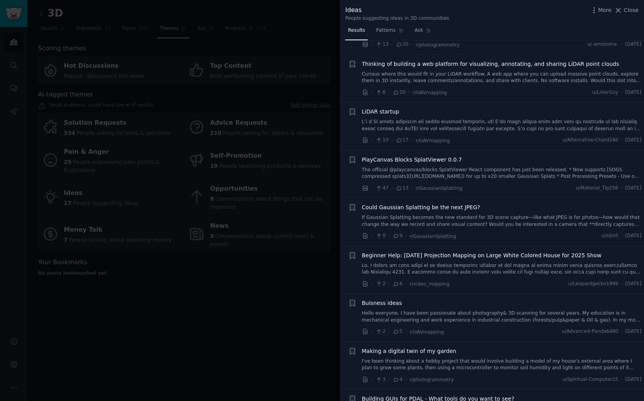
scroll to position [240, 0]
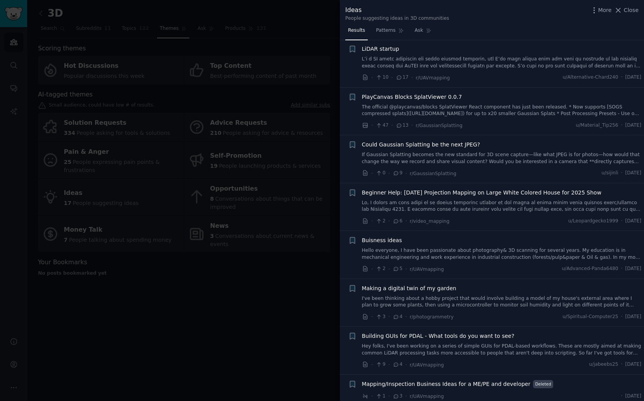
click at [374, 291] on span "Making a digital twin of my garden" at bounding box center [409, 289] width 95 height 8
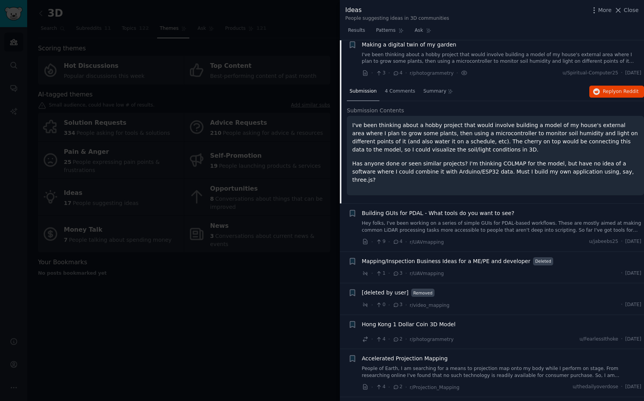
scroll to position [509, 0]
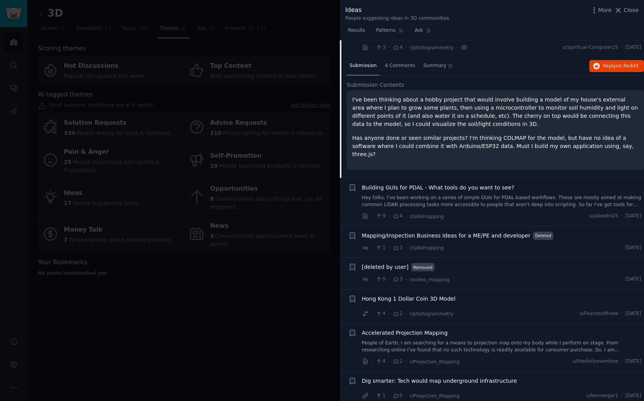
click at [428, 295] on span "Hong Kong 1 Dollar Coin 3D Model" at bounding box center [409, 299] width 94 height 8
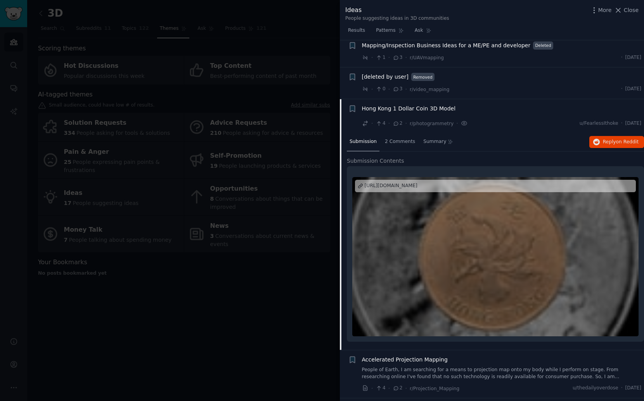
scroll to position [609, 0]
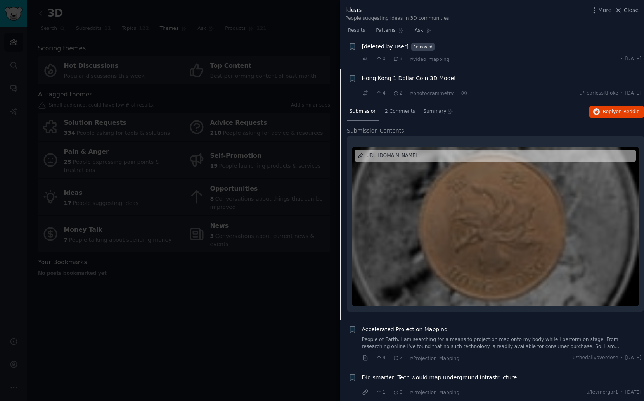
click at [476, 213] on div at bounding box center [495, 226] width 286 height 159
click at [253, 286] on div at bounding box center [322, 200] width 644 height 401
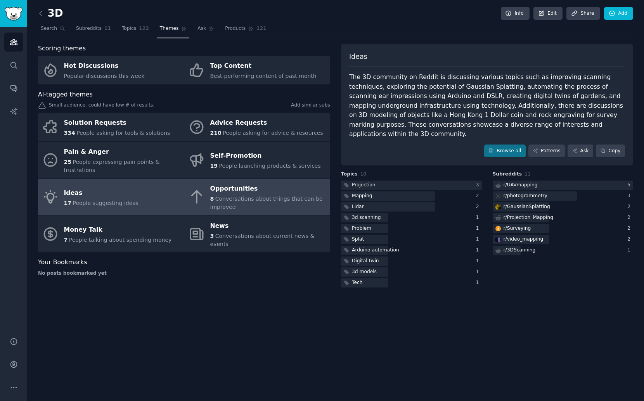
click at [240, 196] on span "Conversations about things that can be improved" at bounding box center [266, 203] width 112 height 14
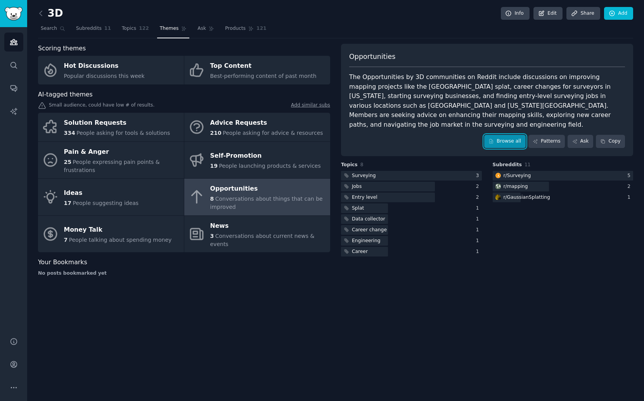
click at [517, 135] on link "Browse all" at bounding box center [504, 141] width 41 height 13
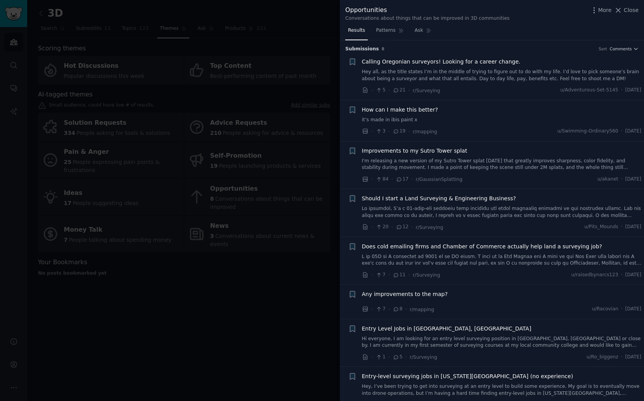
click at [470, 263] on link at bounding box center [502, 261] width 280 height 14
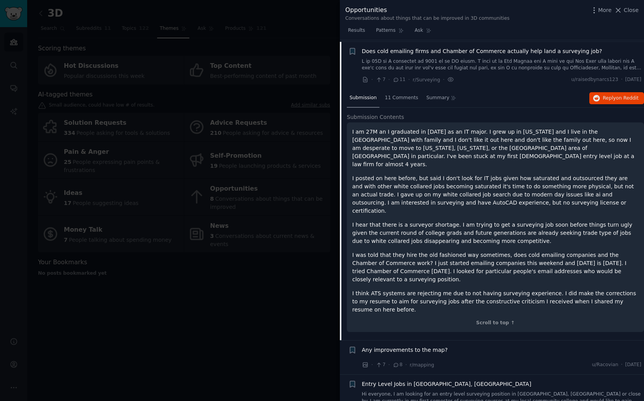
scroll to position [197, 0]
click at [411, 99] on span "11 Comments" at bounding box center [401, 96] width 33 height 7
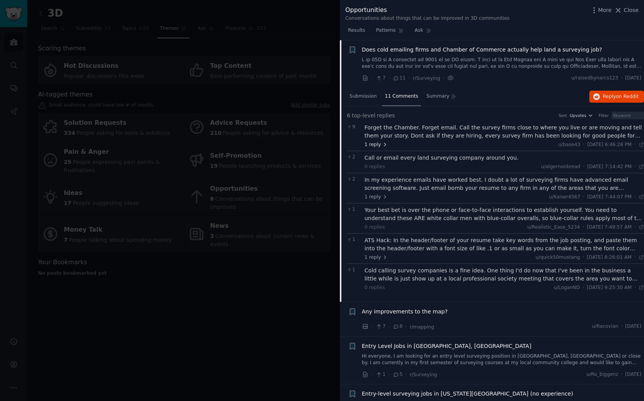
click at [377, 144] on span "1 reply" at bounding box center [375, 145] width 23 height 7
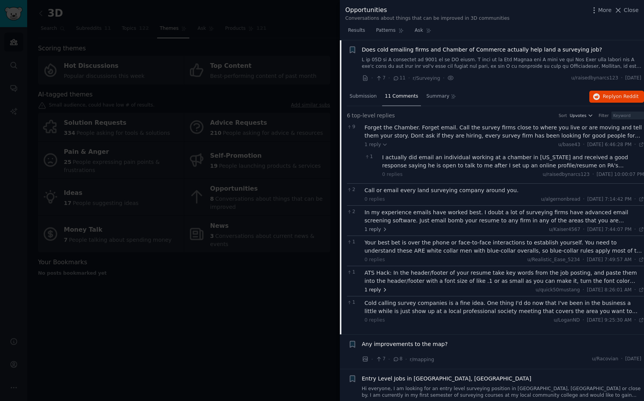
click at [374, 289] on span "1 reply" at bounding box center [375, 290] width 23 height 7
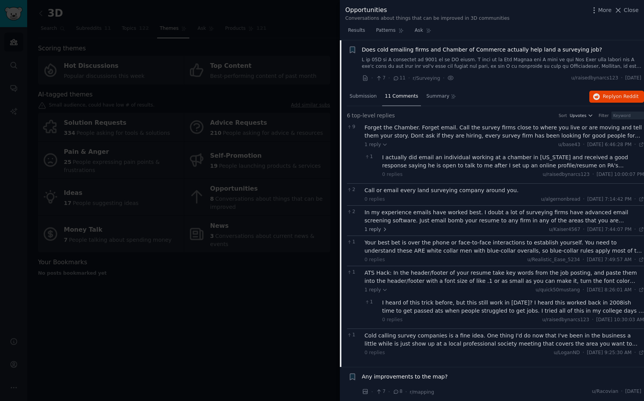
scroll to position [266, 0]
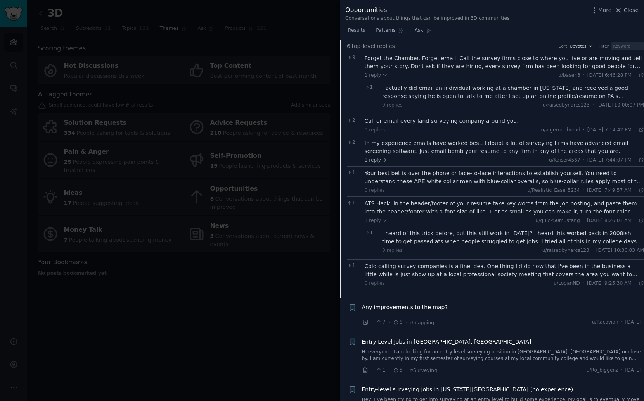
click at [410, 307] on span "Any improvements to the map?" at bounding box center [405, 308] width 86 height 8
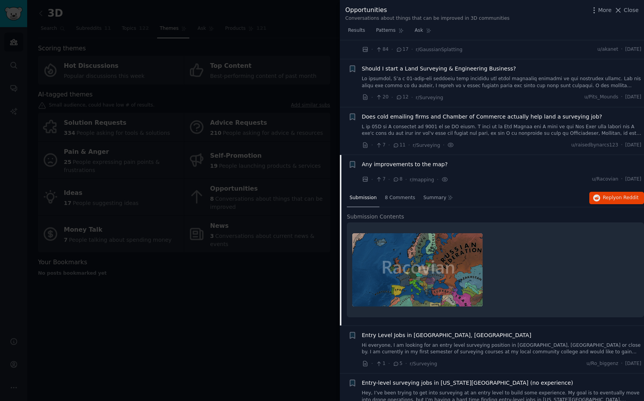
scroll to position [150, 0]
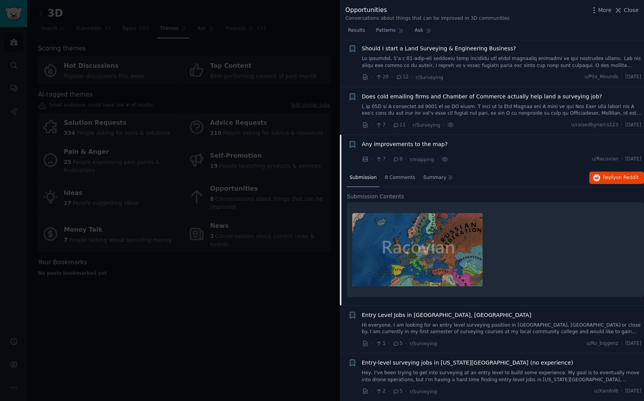
click at [410, 322] on link "Hi everyone, I am looking for an entry level surveying position in [GEOGRAPHIC_…" at bounding box center [502, 329] width 280 height 14
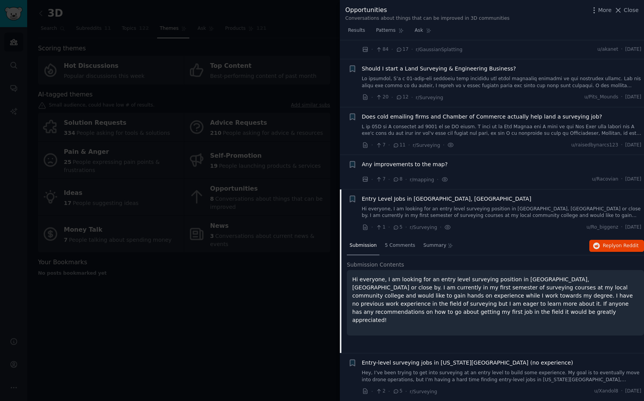
scroll to position [130, 0]
click at [295, 301] on div at bounding box center [322, 200] width 644 height 401
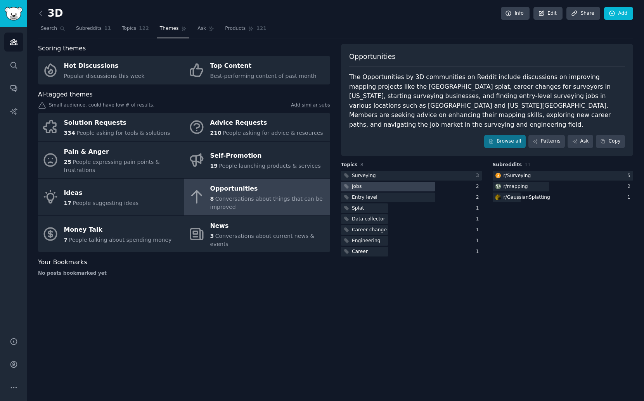
click at [370, 182] on div at bounding box center [388, 187] width 94 height 10
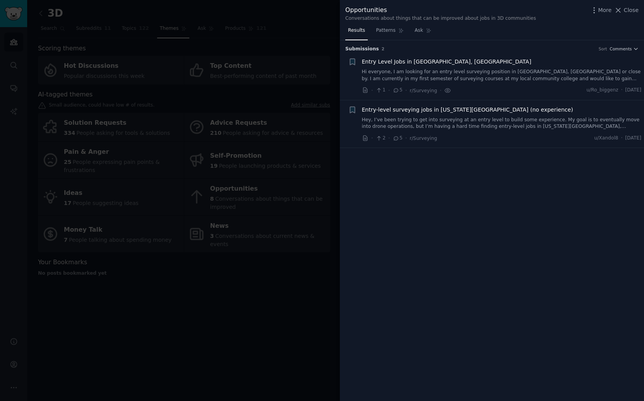
click at [446, 117] on link "Hey, I’ve been trying to get into surveying at an entry level to build some exp…" at bounding box center [502, 124] width 280 height 14
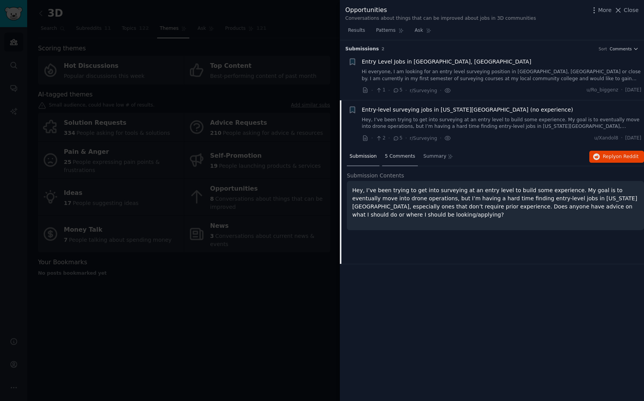
click at [397, 160] on div "5 Comments" at bounding box center [400, 157] width 36 height 19
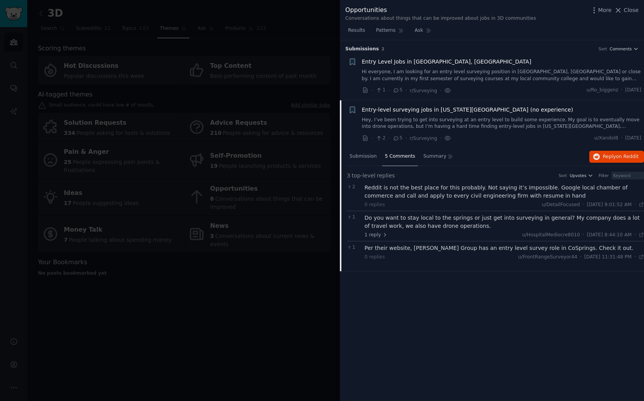
click at [440, 229] on div "Do you want to stay local to the springs or just get into surveying in general?…" at bounding box center [504, 222] width 280 height 16
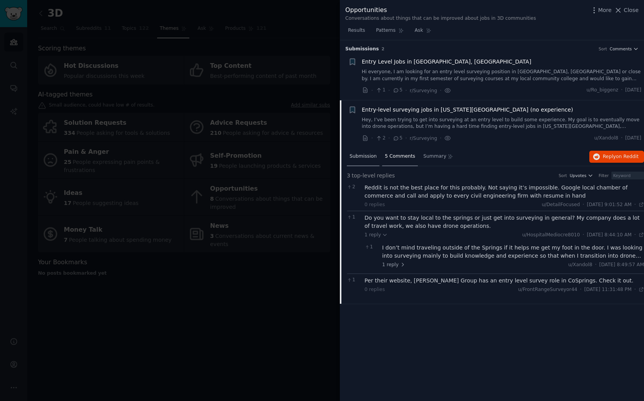
click at [365, 161] on div "Submission" at bounding box center [363, 157] width 33 height 19
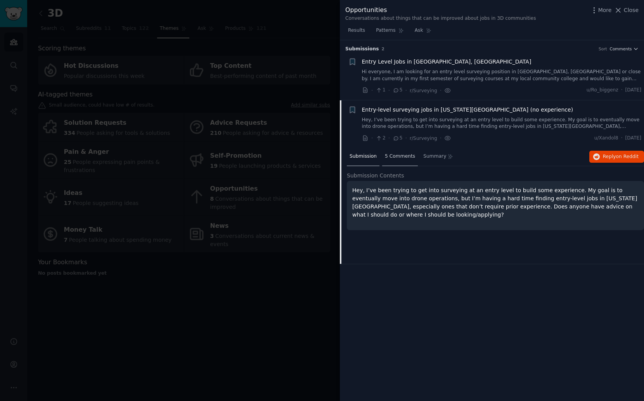
click at [392, 164] on div "5 Comments" at bounding box center [400, 157] width 36 height 19
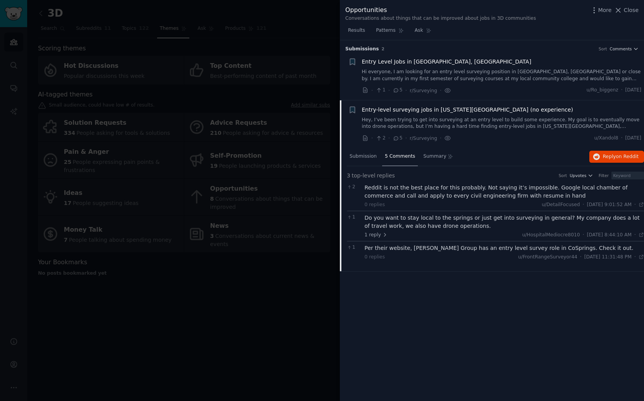
click at [419, 221] on div "Do you want to stay local to the springs or just get into surveying in general?…" at bounding box center [504, 222] width 280 height 16
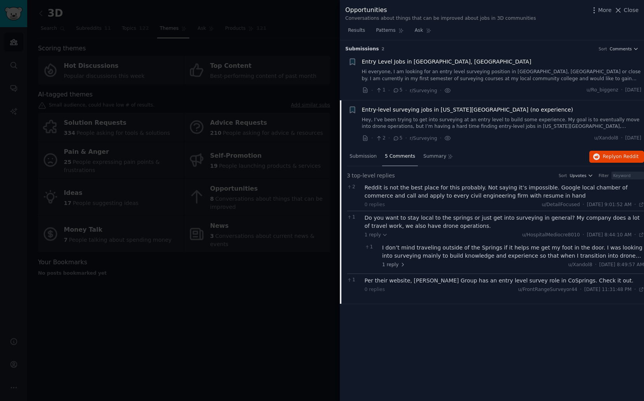
click at [623, 253] on div "I don’t mind traveling outside of the Springs if it helps me get my foot in the…" at bounding box center [513, 252] width 262 height 16
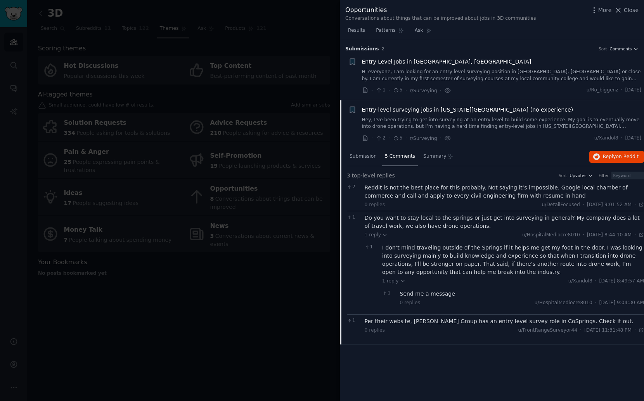
click at [449, 321] on div "Per their website, [PERSON_NAME] Group has an entry level survey role in CoSpri…" at bounding box center [504, 322] width 280 height 8
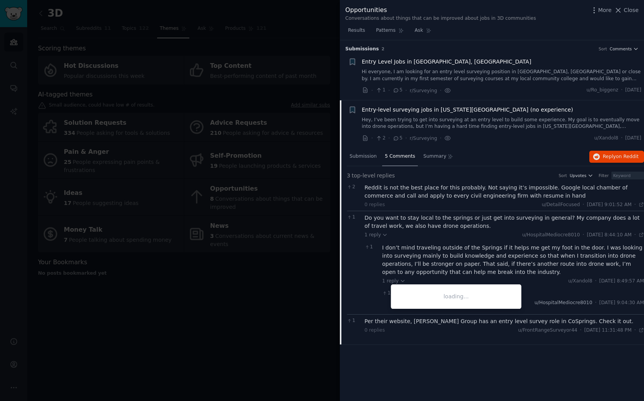
click at [538, 304] on span "u/HospitalMediocre8010" at bounding box center [563, 302] width 58 height 5
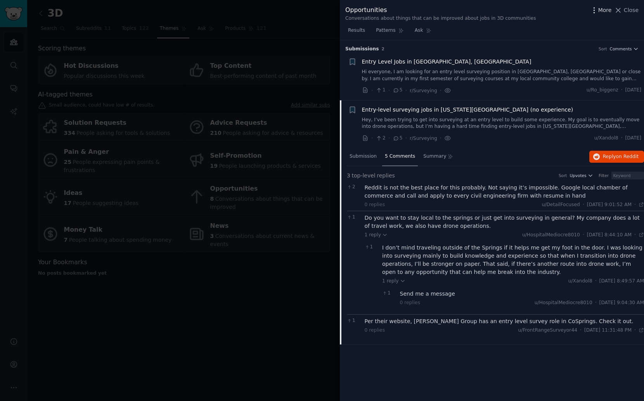
click at [608, 9] on span "More" at bounding box center [605, 10] width 14 height 8
click at [626, 13] on span "Close" at bounding box center [630, 10] width 15 height 8
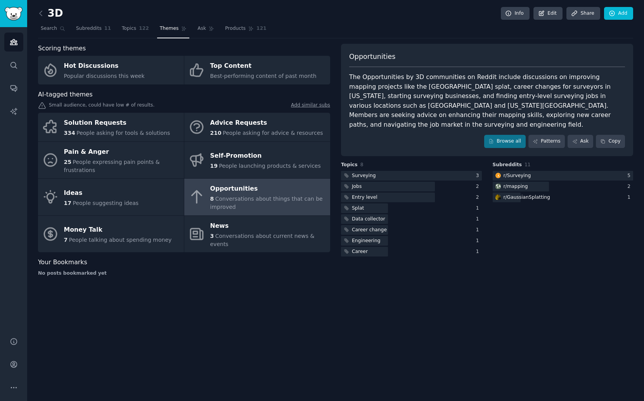
click at [46, 18] on link at bounding box center [43, 13] width 10 height 12
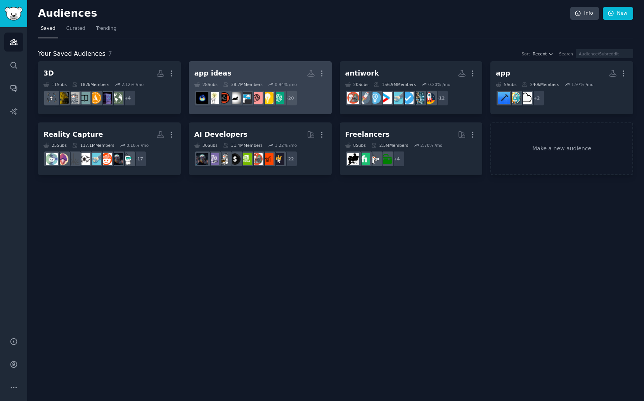
click at [213, 69] on div "app ideas" at bounding box center [212, 74] width 37 height 10
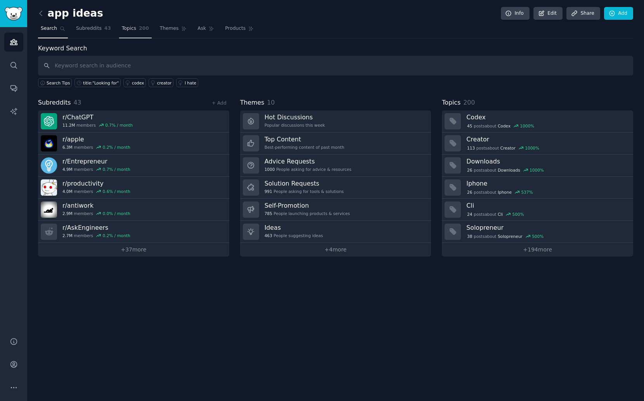
click at [122, 29] on span "Topics" at bounding box center [129, 28] width 14 height 7
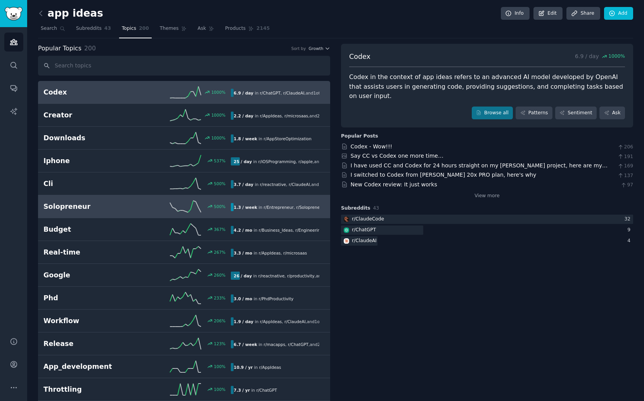
click at [135, 207] on h2 "Solopreneur" at bounding box center [90, 207] width 94 height 10
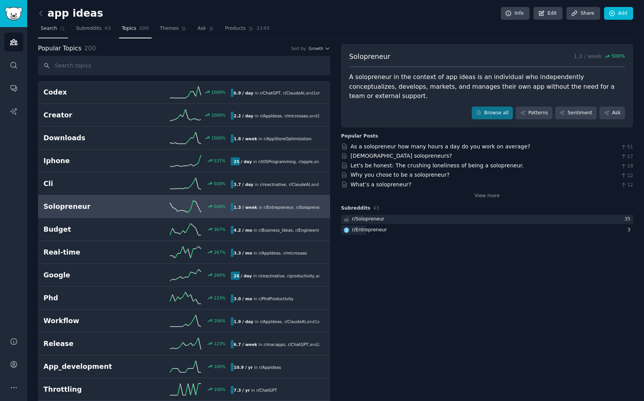
click at [46, 28] on span "Search" at bounding box center [49, 28] width 16 height 7
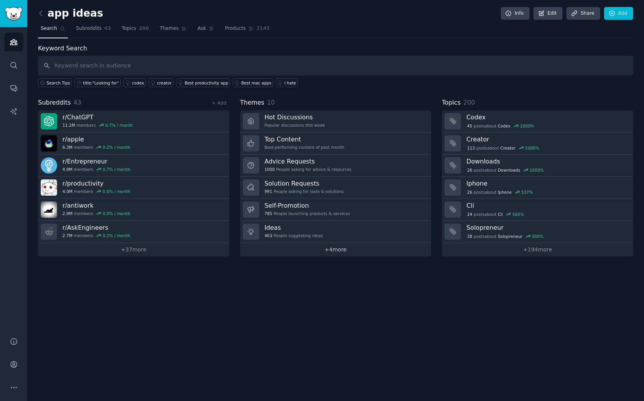
click at [381, 252] on link "+ 4 more" at bounding box center [335, 250] width 191 height 14
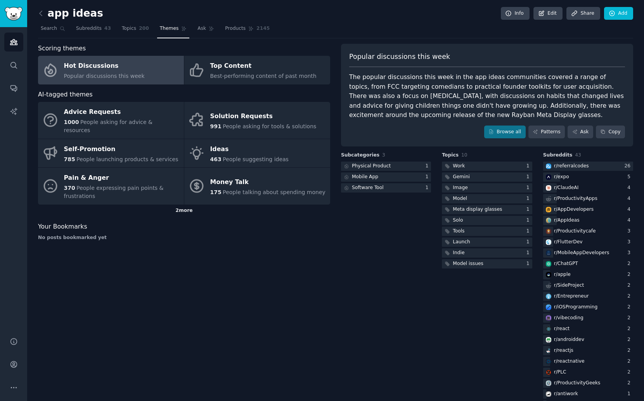
click at [195, 205] on div "2 more" at bounding box center [184, 211] width 292 height 12
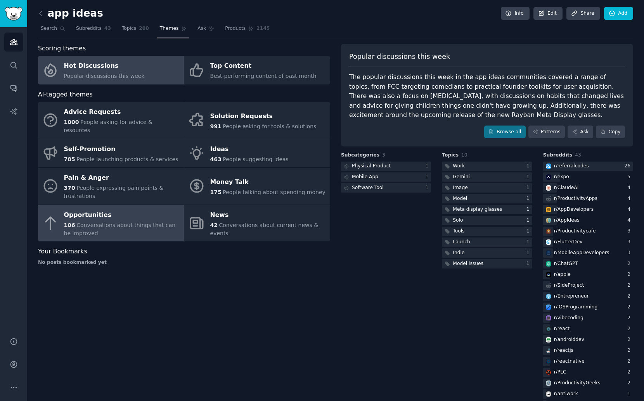
click at [169, 212] on div "Opportunities" at bounding box center [122, 215] width 116 height 12
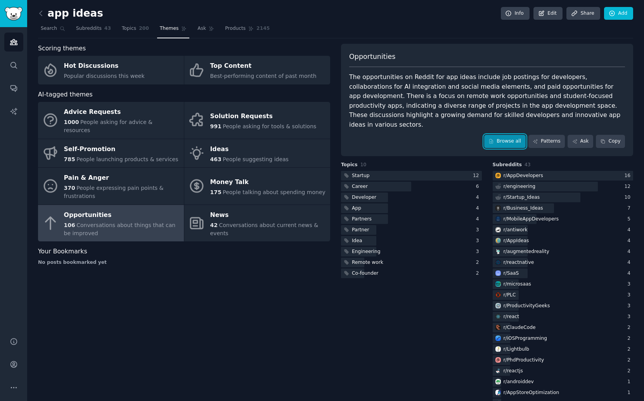
click at [509, 138] on link "Browse all" at bounding box center [504, 141] width 41 height 13
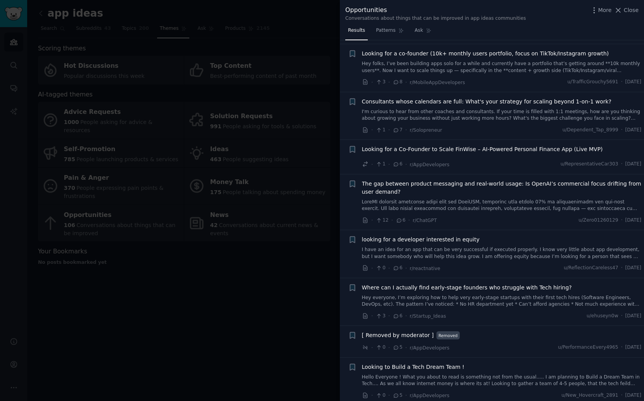
scroll to position [1238, 0]
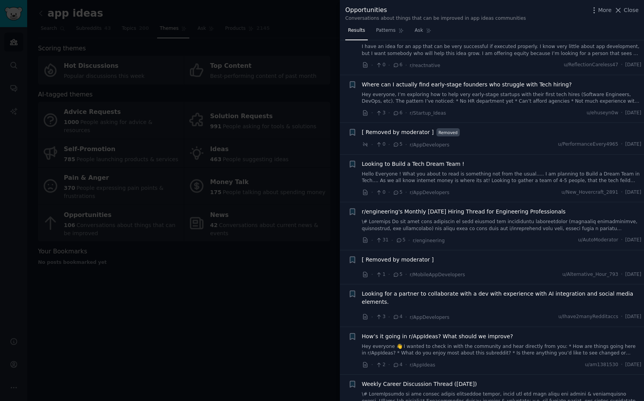
click at [395, 362] on span "4" at bounding box center [397, 365] width 10 height 7
click at [421, 348] on link "Hey everyone 👋 I wanted to check in with the community and hear directly from y…" at bounding box center [502, 351] width 280 height 14
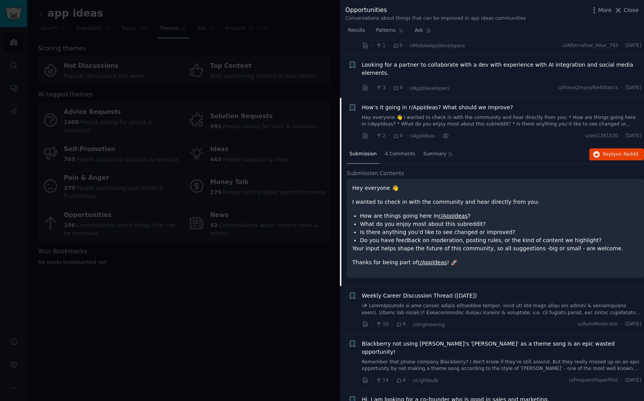
scroll to position [1517, 0]
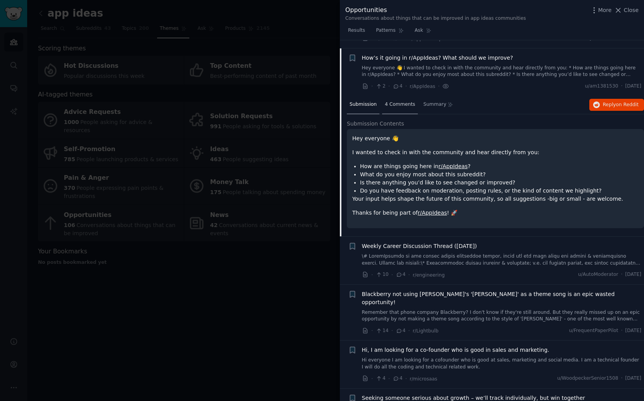
click at [396, 104] on div "4 Comments" at bounding box center [400, 105] width 36 height 19
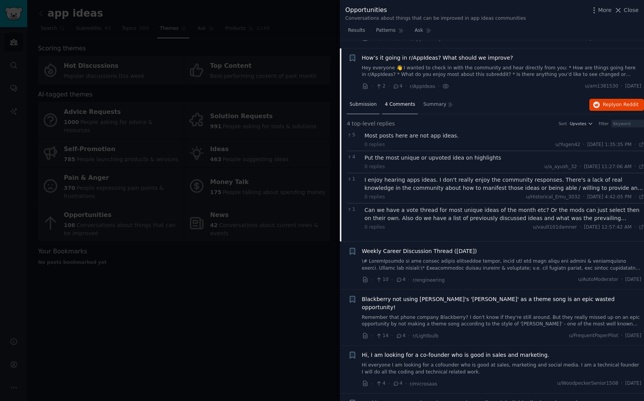
click at [366, 101] on span "Submission" at bounding box center [362, 104] width 27 height 7
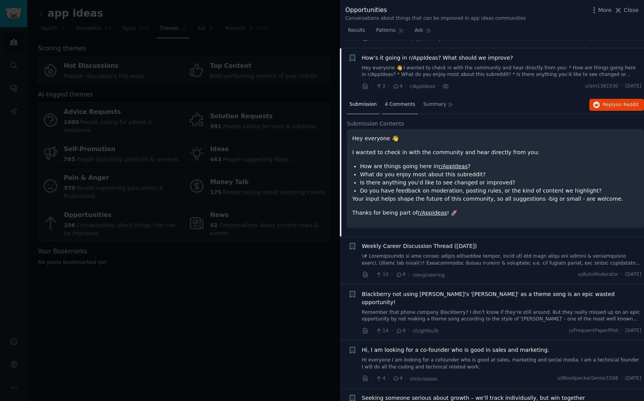
click at [403, 101] on span "4 Comments" at bounding box center [400, 104] width 30 height 7
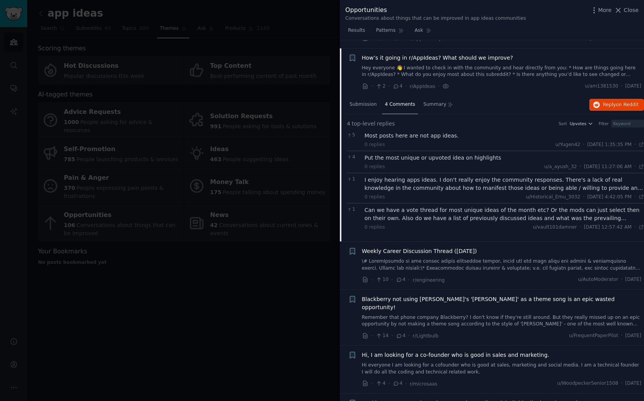
click at [237, 114] on div at bounding box center [322, 200] width 644 height 401
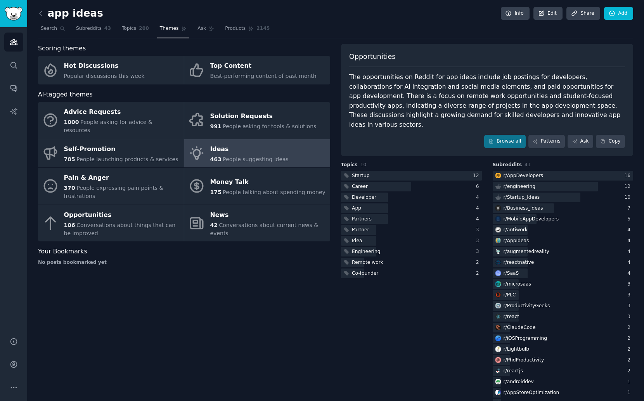
click at [245, 156] on span "People suggesting ideas" at bounding box center [256, 159] width 66 height 6
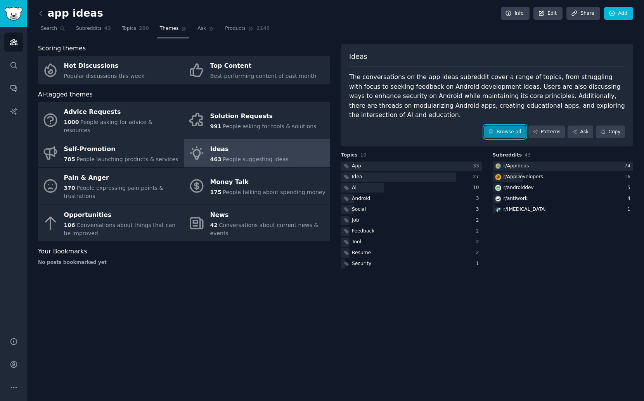
click at [508, 132] on link "Browse all" at bounding box center [504, 132] width 41 height 13
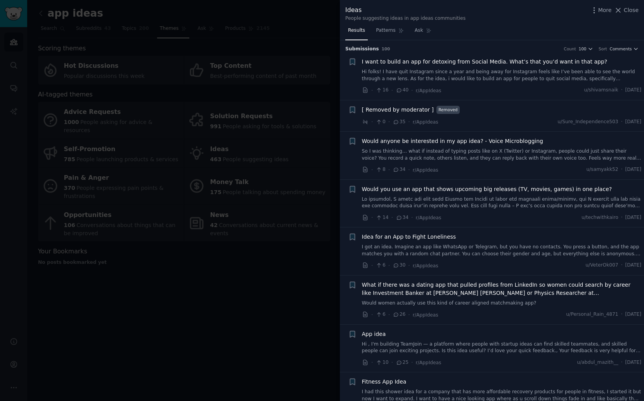
click at [262, 268] on div at bounding box center [322, 200] width 644 height 401
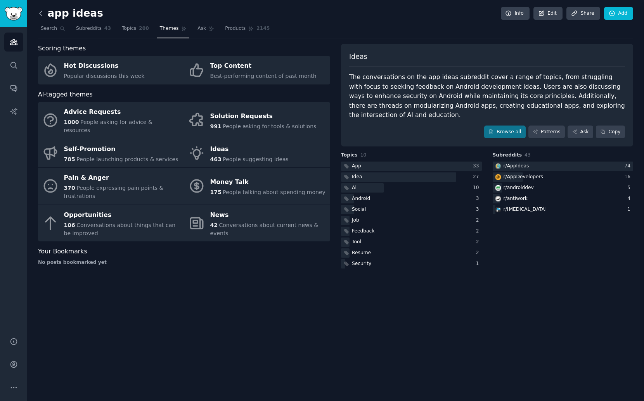
click at [41, 14] on icon at bounding box center [41, 13] width 8 height 8
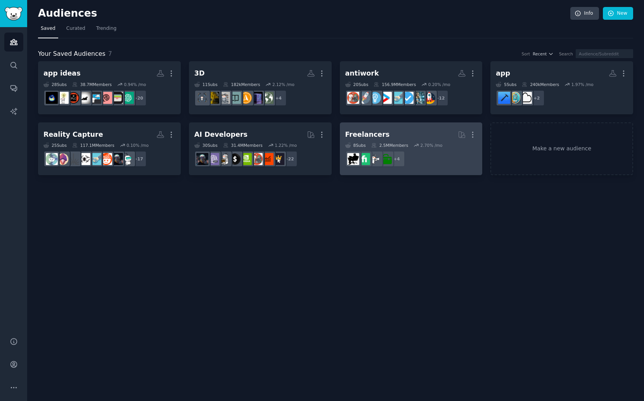
click at [414, 144] on icon at bounding box center [415, 145] width 5 height 5
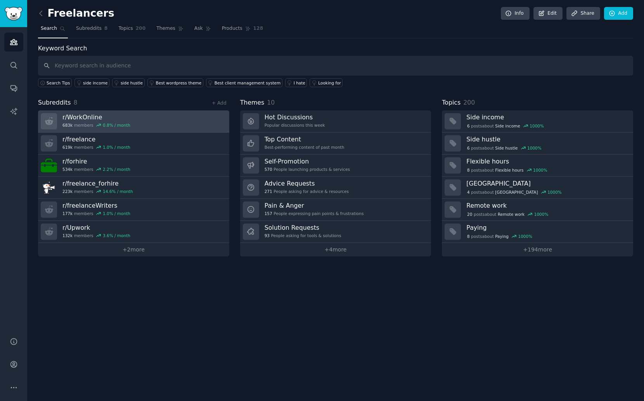
click at [144, 123] on link "r/ WorkOnline 683k members 0.8 % / month" at bounding box center [133, 122] width 191 height 22
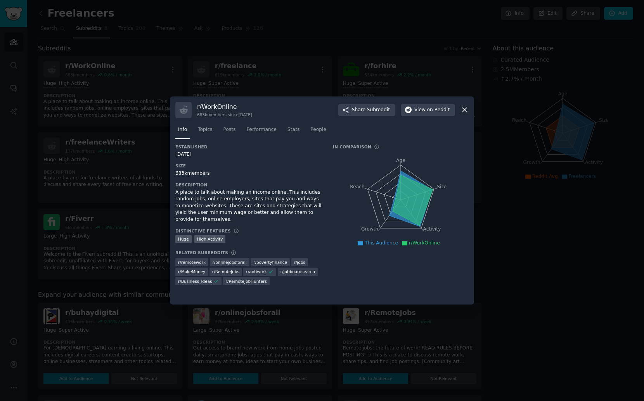
click at [127, 276] on div at bounding box center [322, 200] width 644 height 401
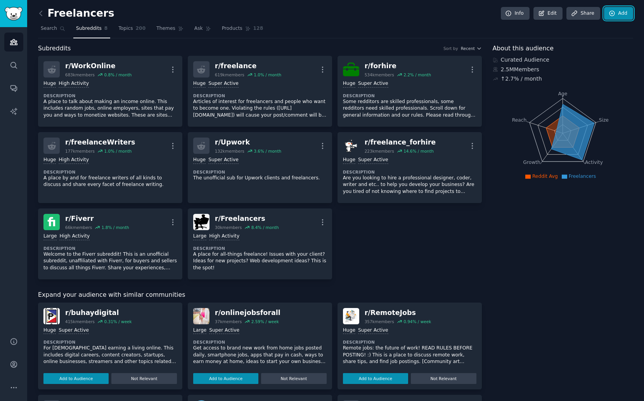
click at [620, 12] on link "Add" at bounding box center [618, 13] width 29 height 13
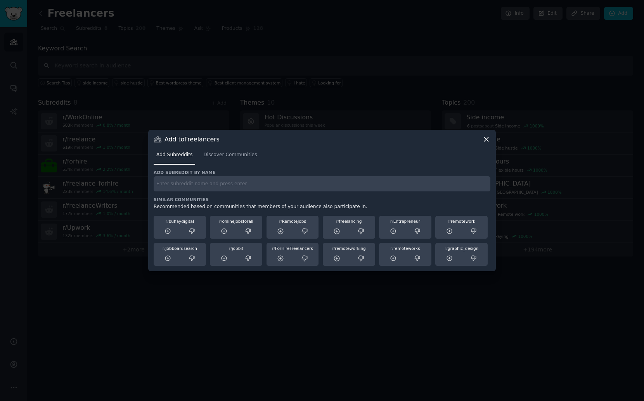
click at [296, 186] on input "text" at bounding box center [322, 183] width 337 height 15
